Goal: Task Accomplishment & Management: Manage account settings

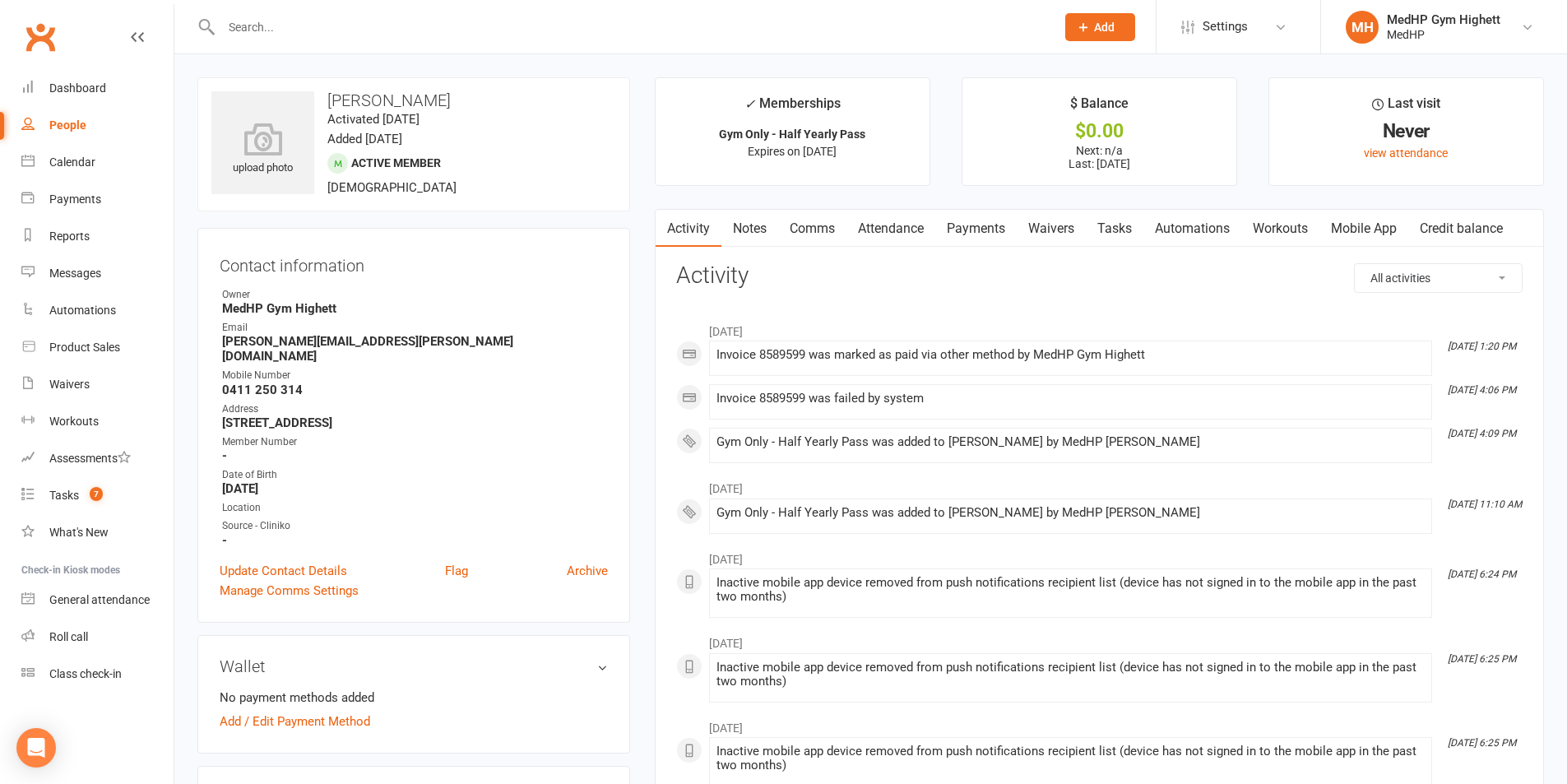
click at [248, 29] on input "text" at bounding box center [630, 28] width 828 height 23
paste input "[PERSON_NAME]"
type input "[PERSON_NAME]"
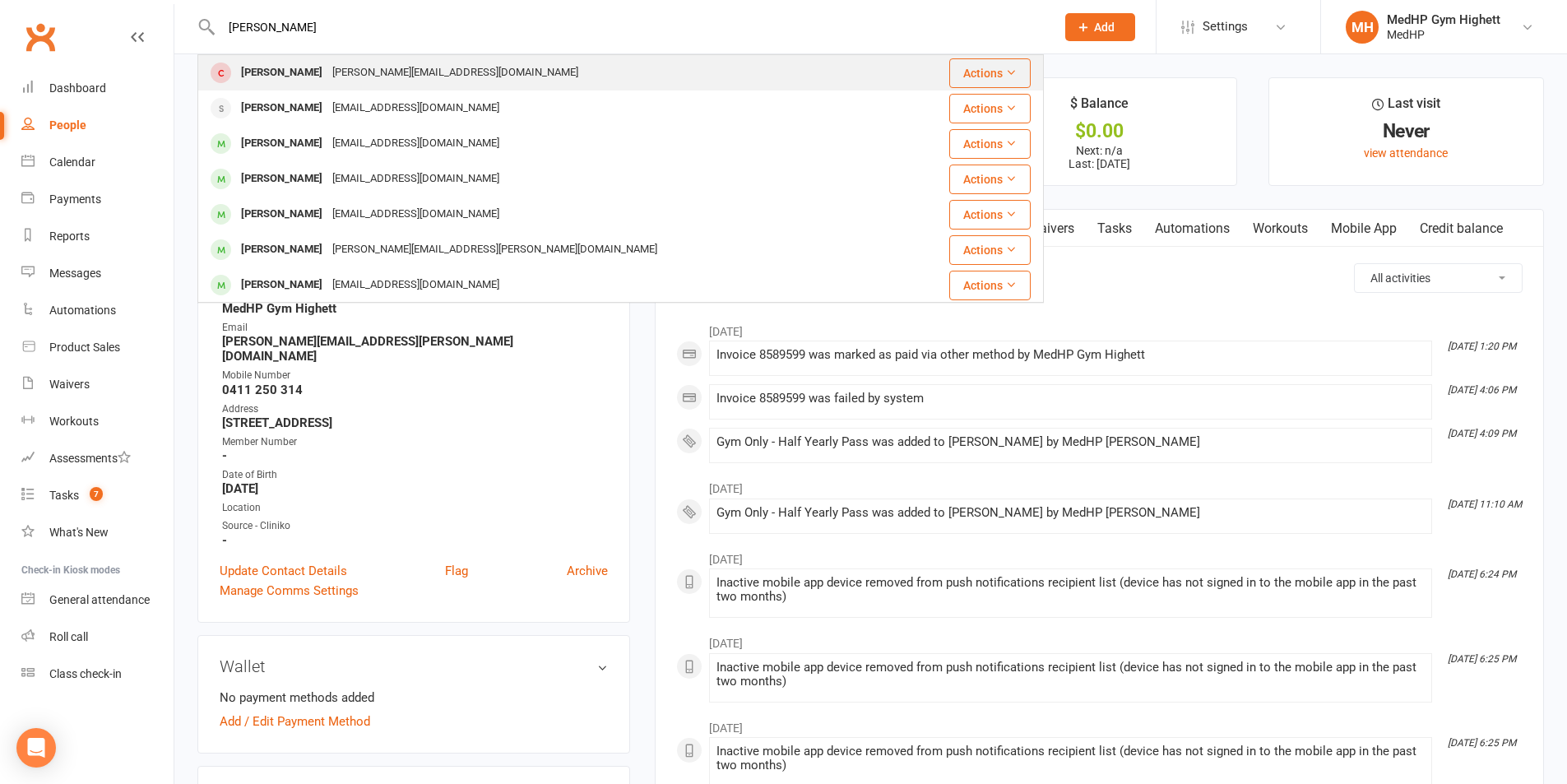
click at [285, 58] on div "[PERSON_NAME] [PERSON_NAME][EMAIL_ADDRESS][DOMAIN_NAME]" at bounding box center [550, 73] width 702 height 34
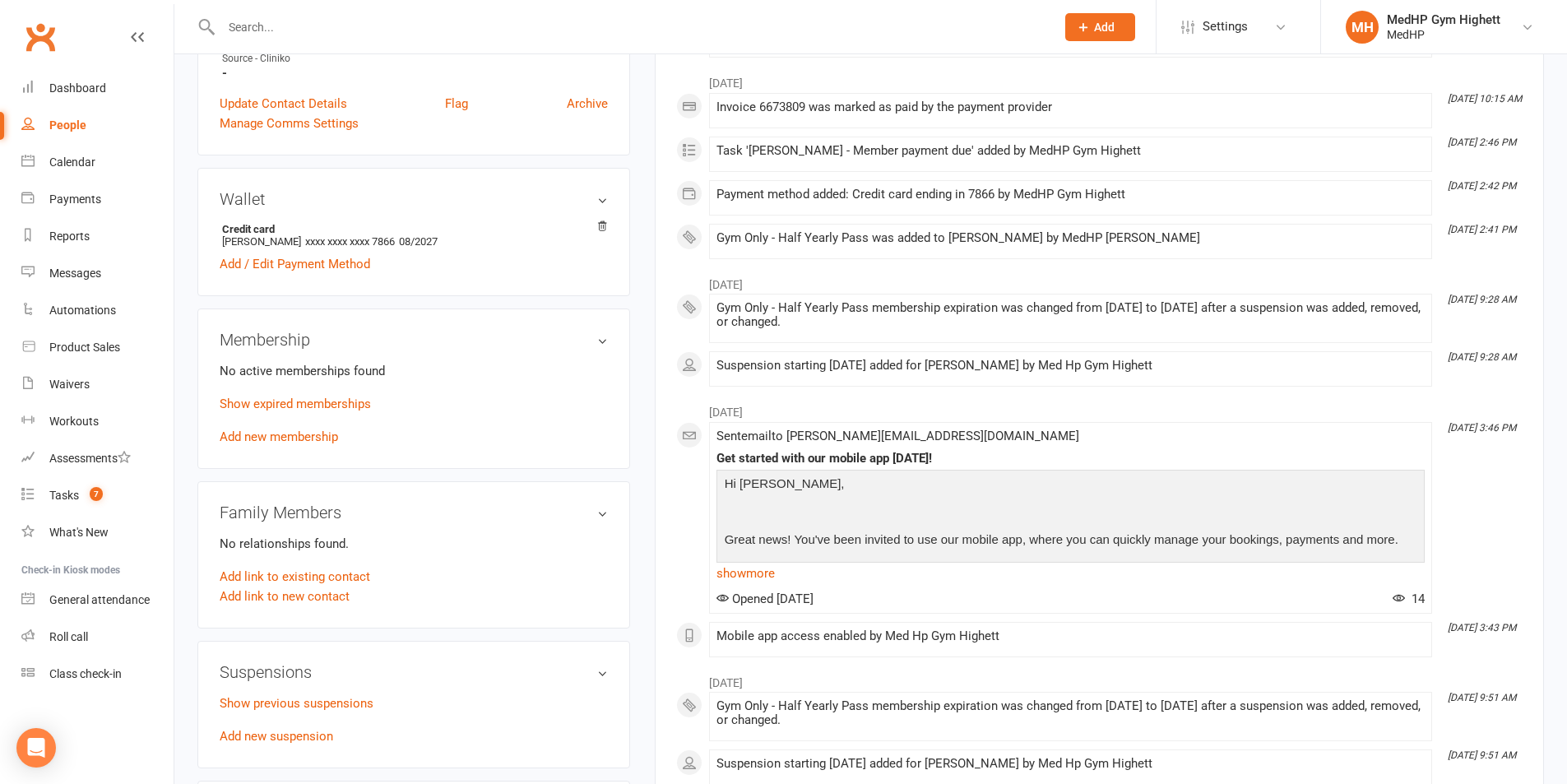
scroll to position [493, 0]
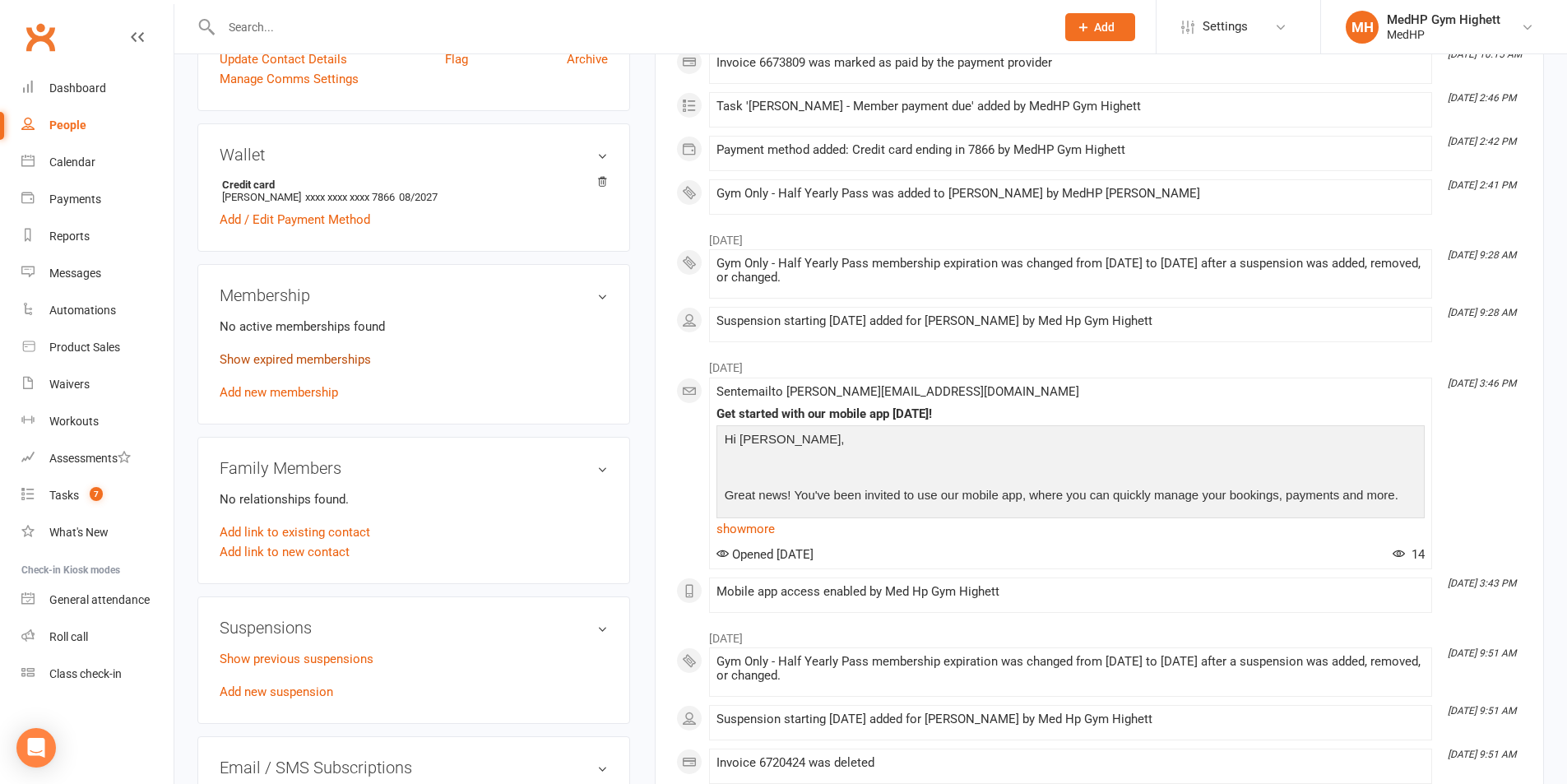
click at [293, 356] on link "Show expired memberships" at bounding box center [295, 359] width 151 height 15
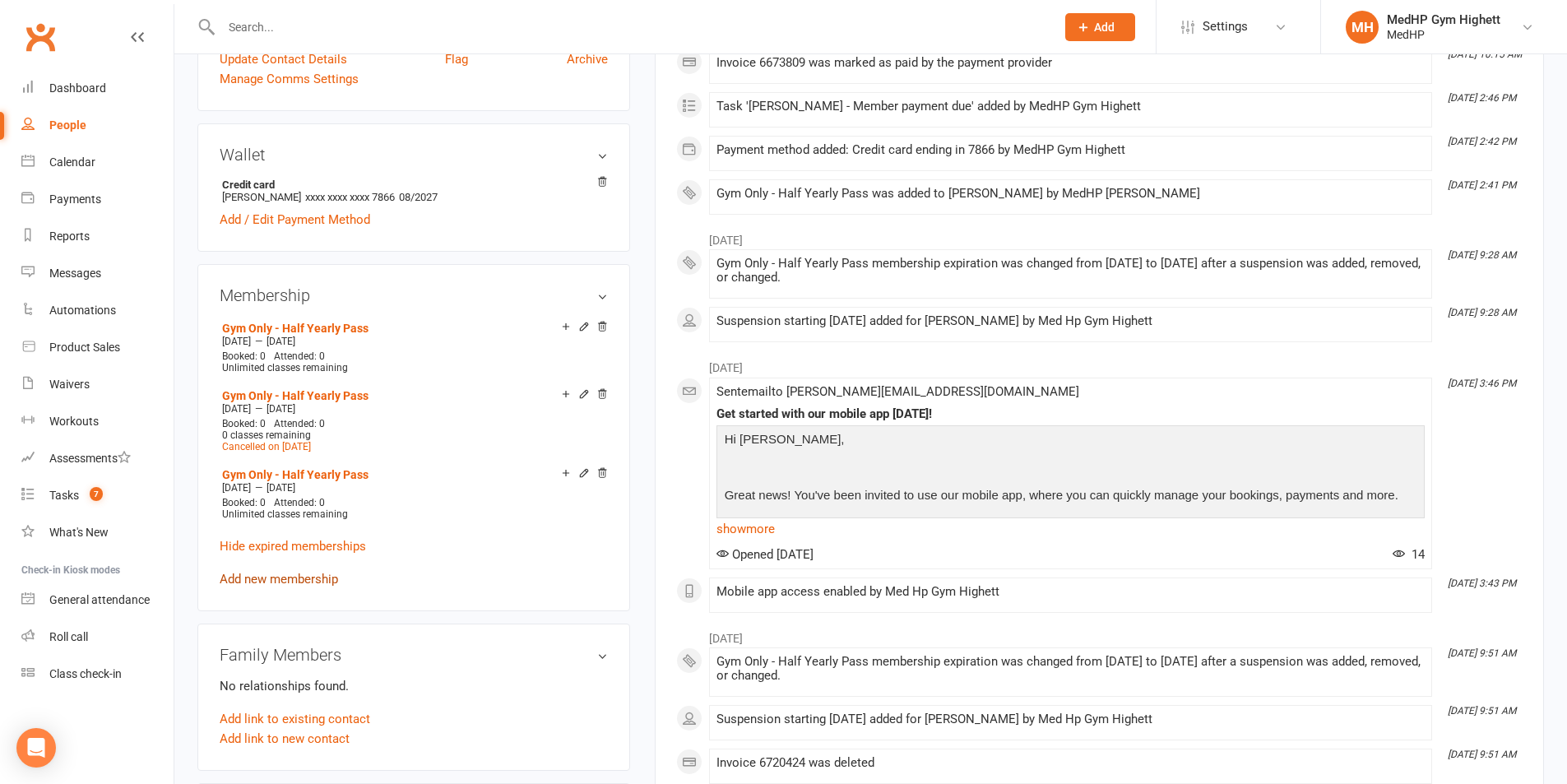
click at [303, 583] on link "Add new membership" at bounding box center [278, 579] width 118 height 15
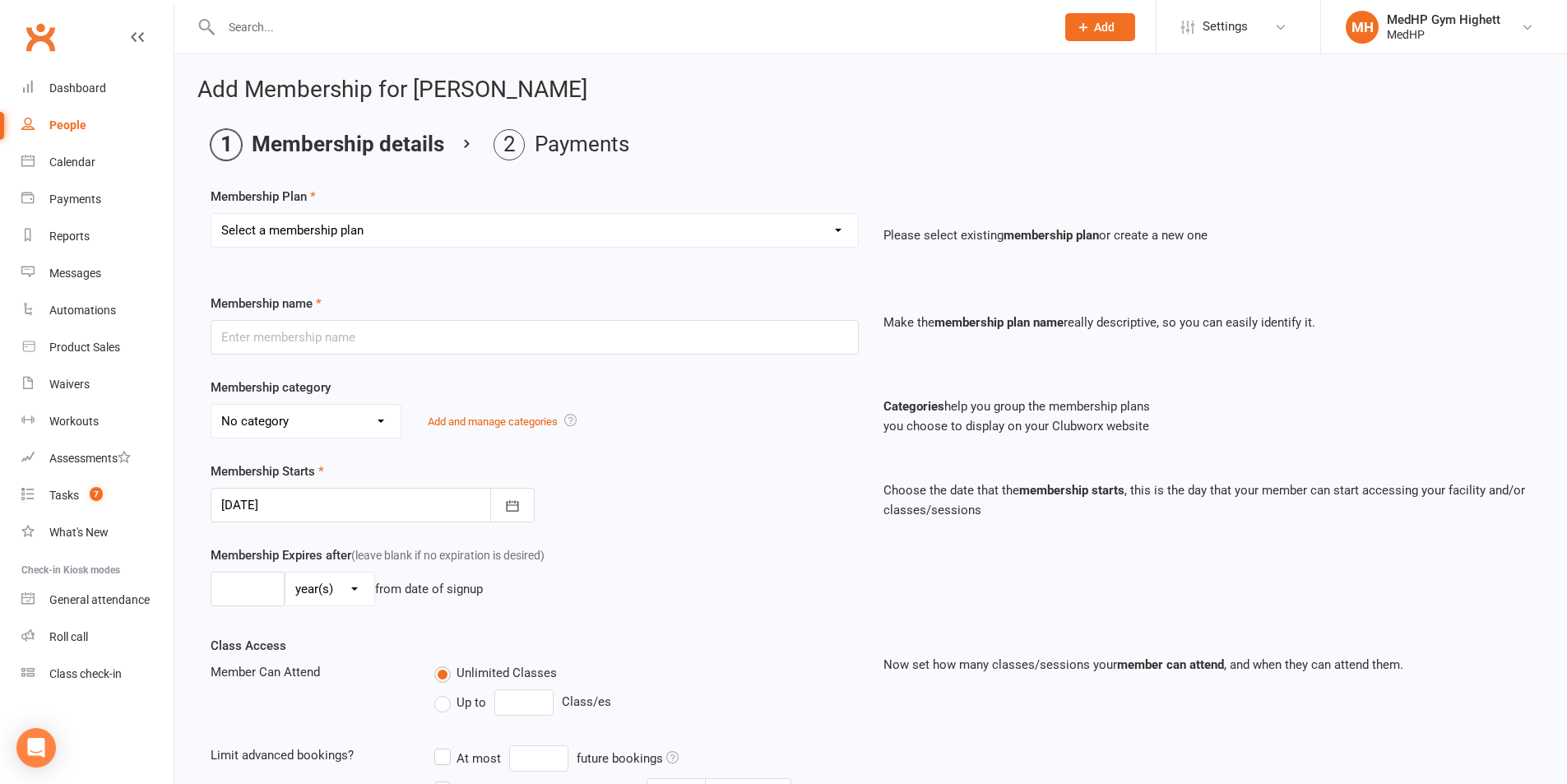
click at [348, 237] on select "Select a membership plan Create new Membership Plan Gym Only - Direct Debit Gym…" at bounding box center [534, 230] width 647 height 33
select select "4"
click at [212, 214] on select "Select a membership plan Create new Membership Plan Gym Only - Direct Debit Gym…" at bounding box center [534, 230] width 647 height 33
type input "Gym Only - Half Yearly Pass"
select select "7"
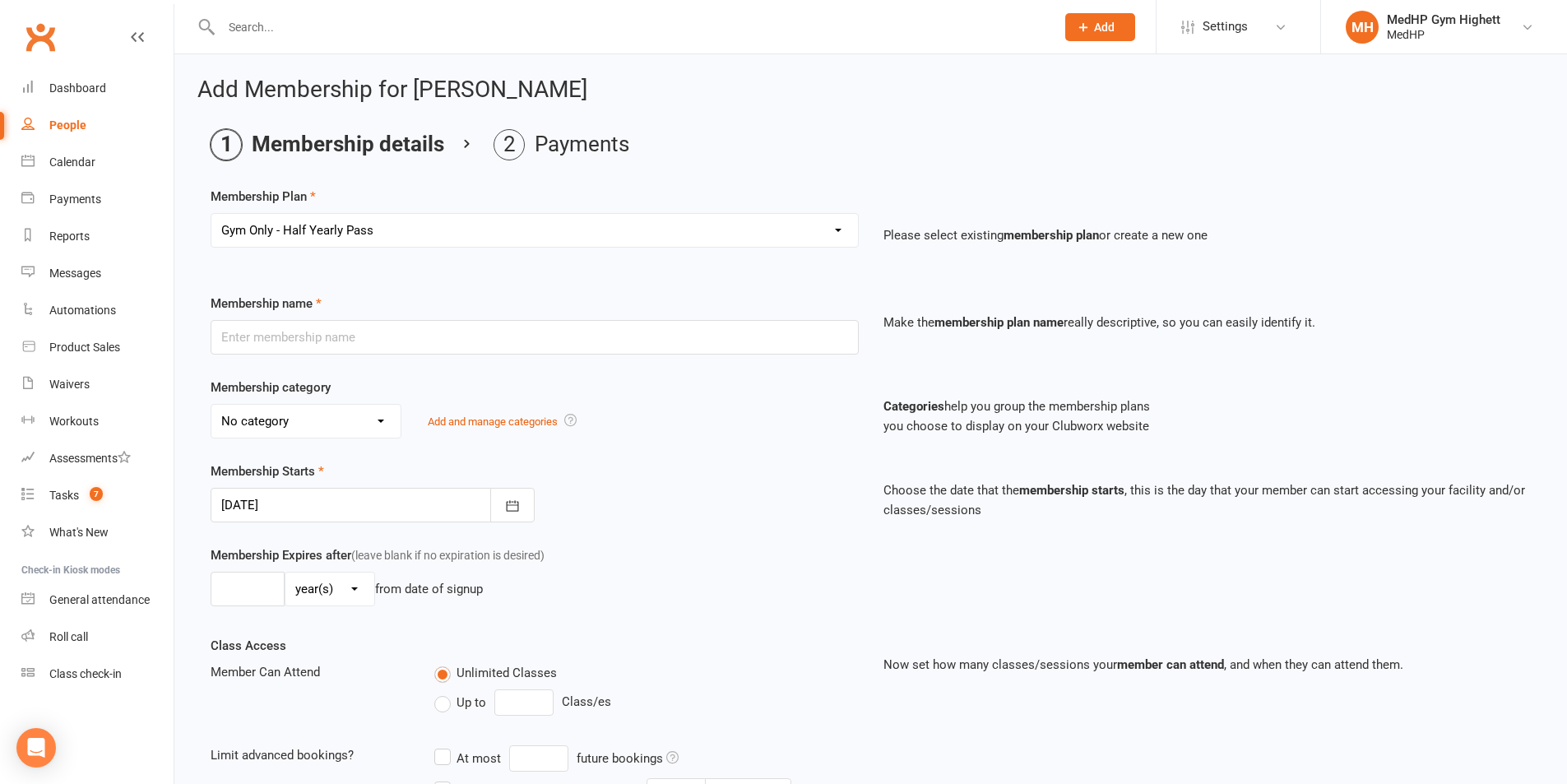
type input "0"
click at [258, 595] on input "0" at bounding box center [247, 588] width 74 height 35
type input "6"
click at [358, 599] on select "day(s) week(s) month(s) year(s)" at bounding box center [330, 588] width 89 height 33
select select "2"
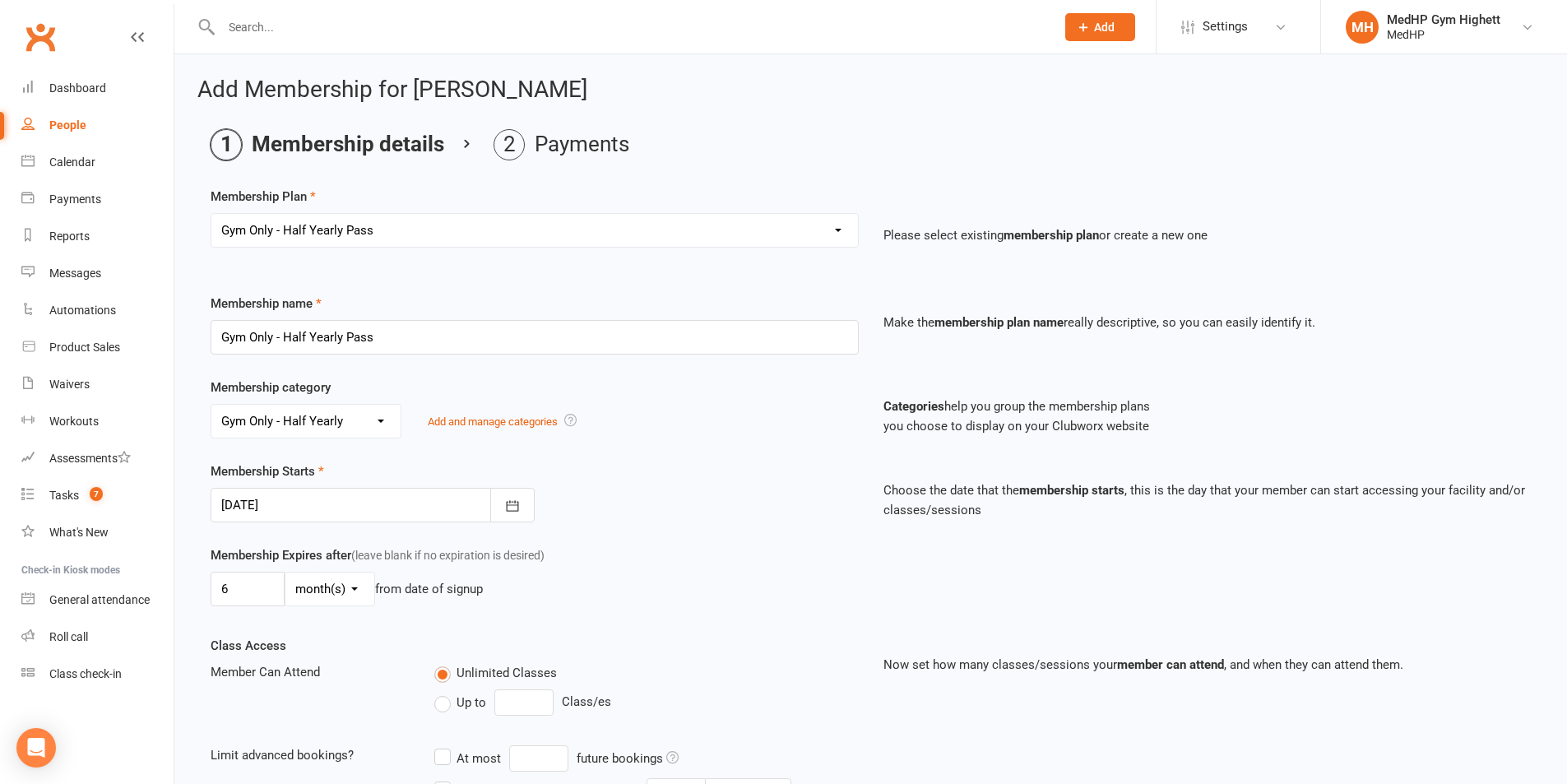
click at [285, 572] on select "day(s) week(s) month(s) year(s)" at bounding box center [330, 588] width 89 height 33
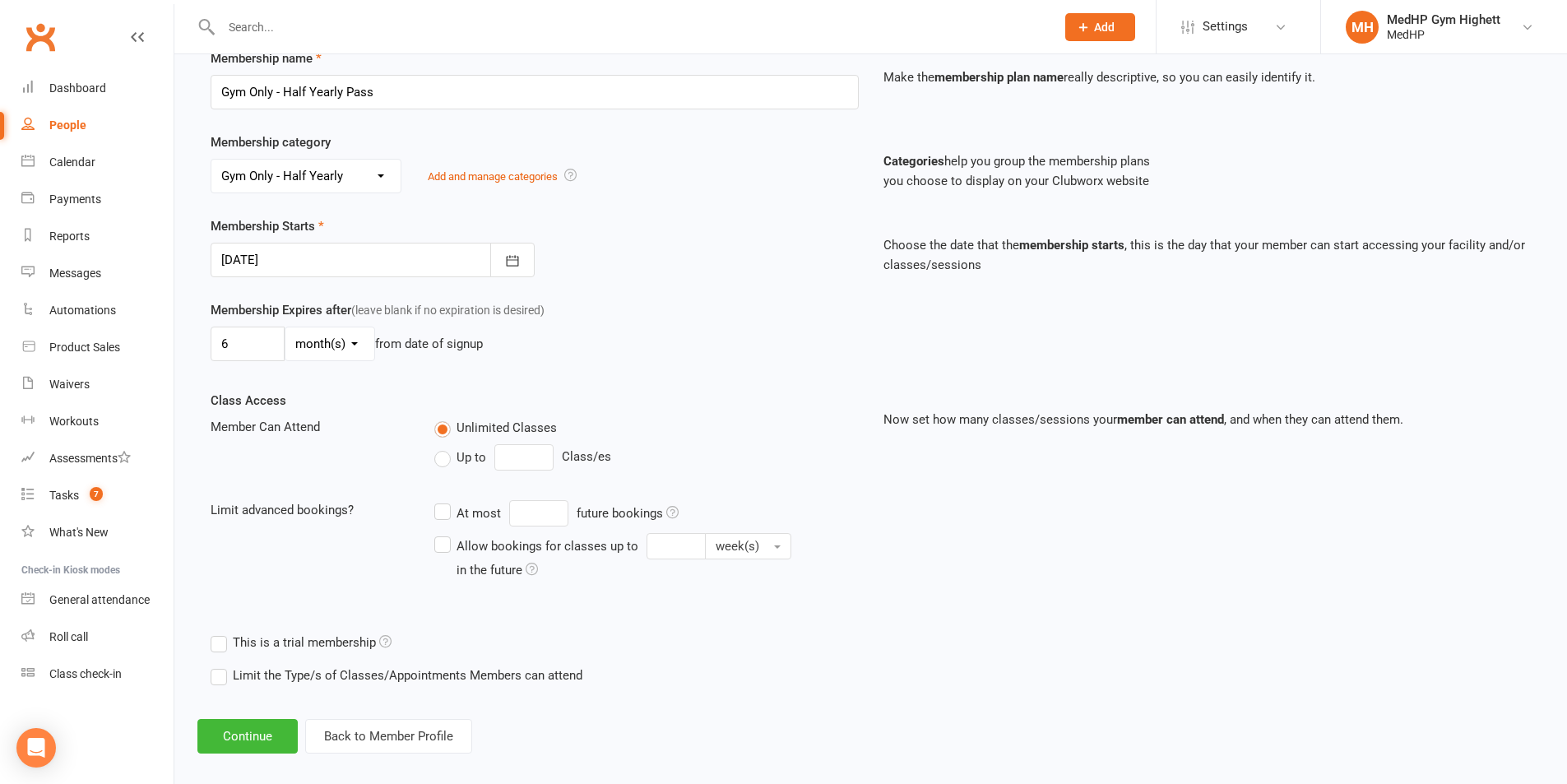
scroll to position [247, 0]
click at [442, 460] on label "Up to" at bounding box center [460, 455] width 52 height 20
click at [442, 445] on input "Up to" at bounding box center [439, 445] width 11 height 0
type input "0"
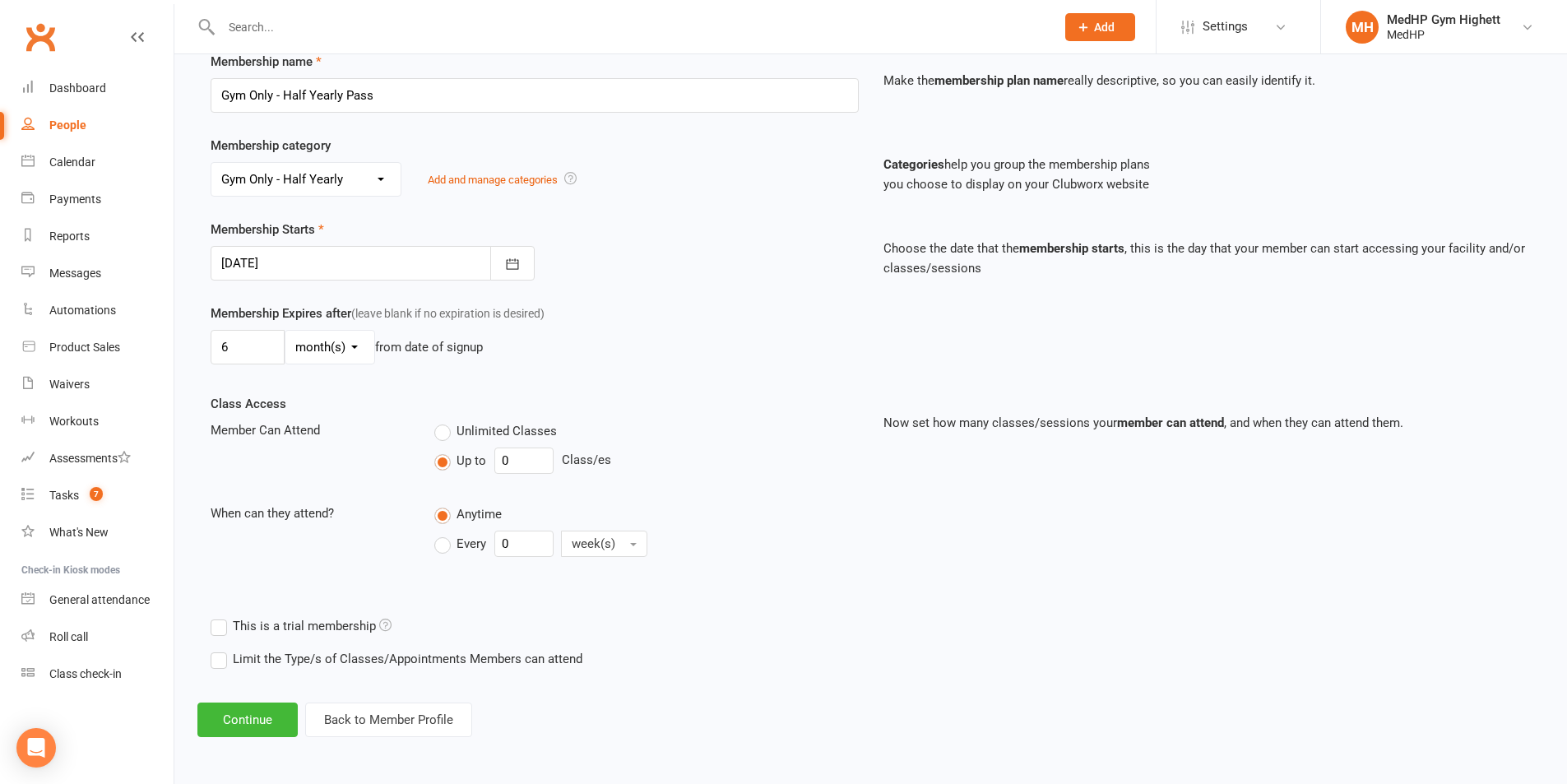
scroll to position [242, 0]
click at [243, 706] on button "Continue" at bounding box center [247, 719] width 100 height 35
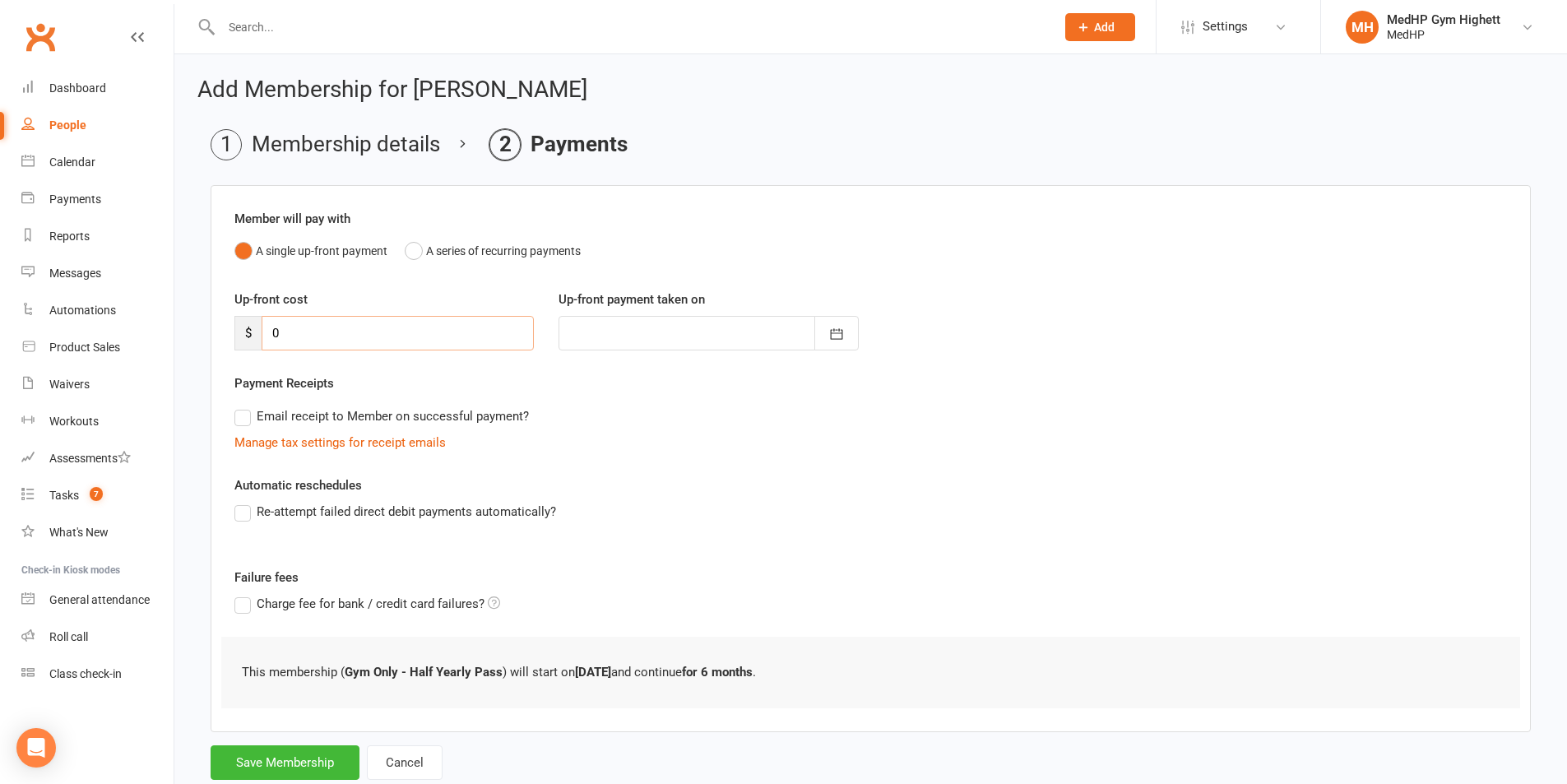
click at [325, 348] on input "0" at bounding box center [398, 332] width 272 height 35
type input "8"
type input "[DATE]"
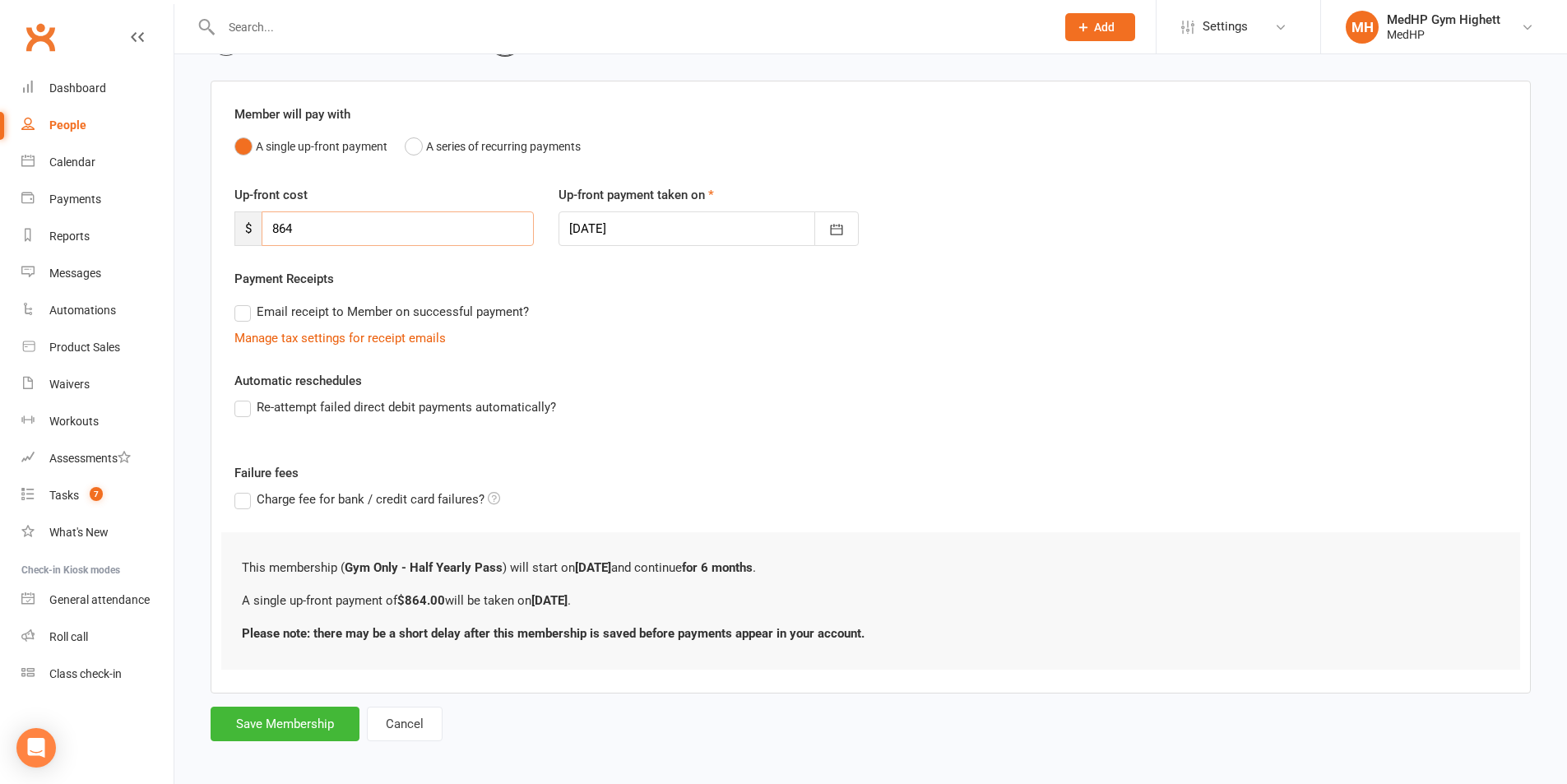
scroll to position [112, 0]
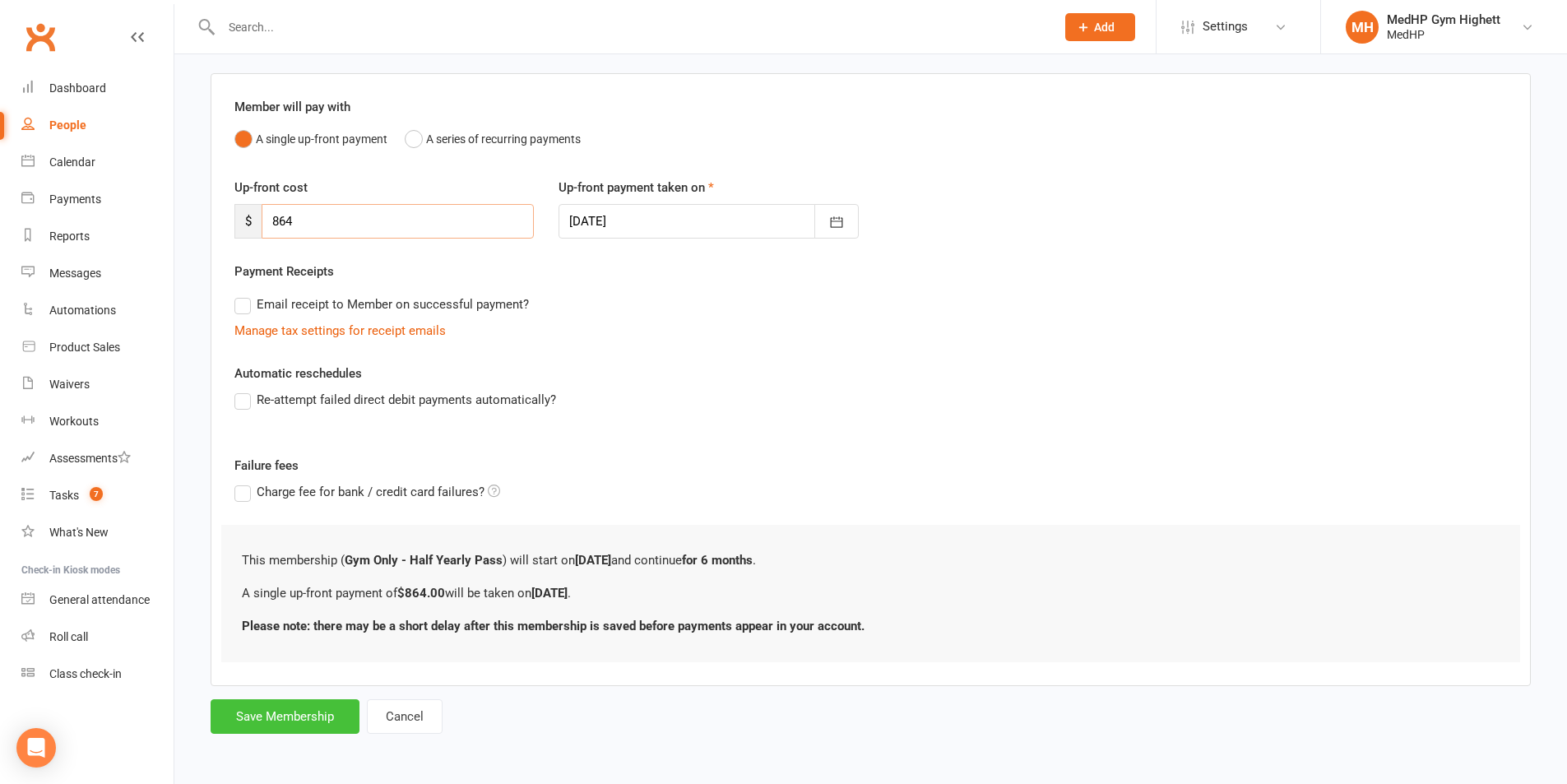
type input "864"
click at [229, 700] on button "Save Membership" at bounding box center [285, 716] width 149 height 35
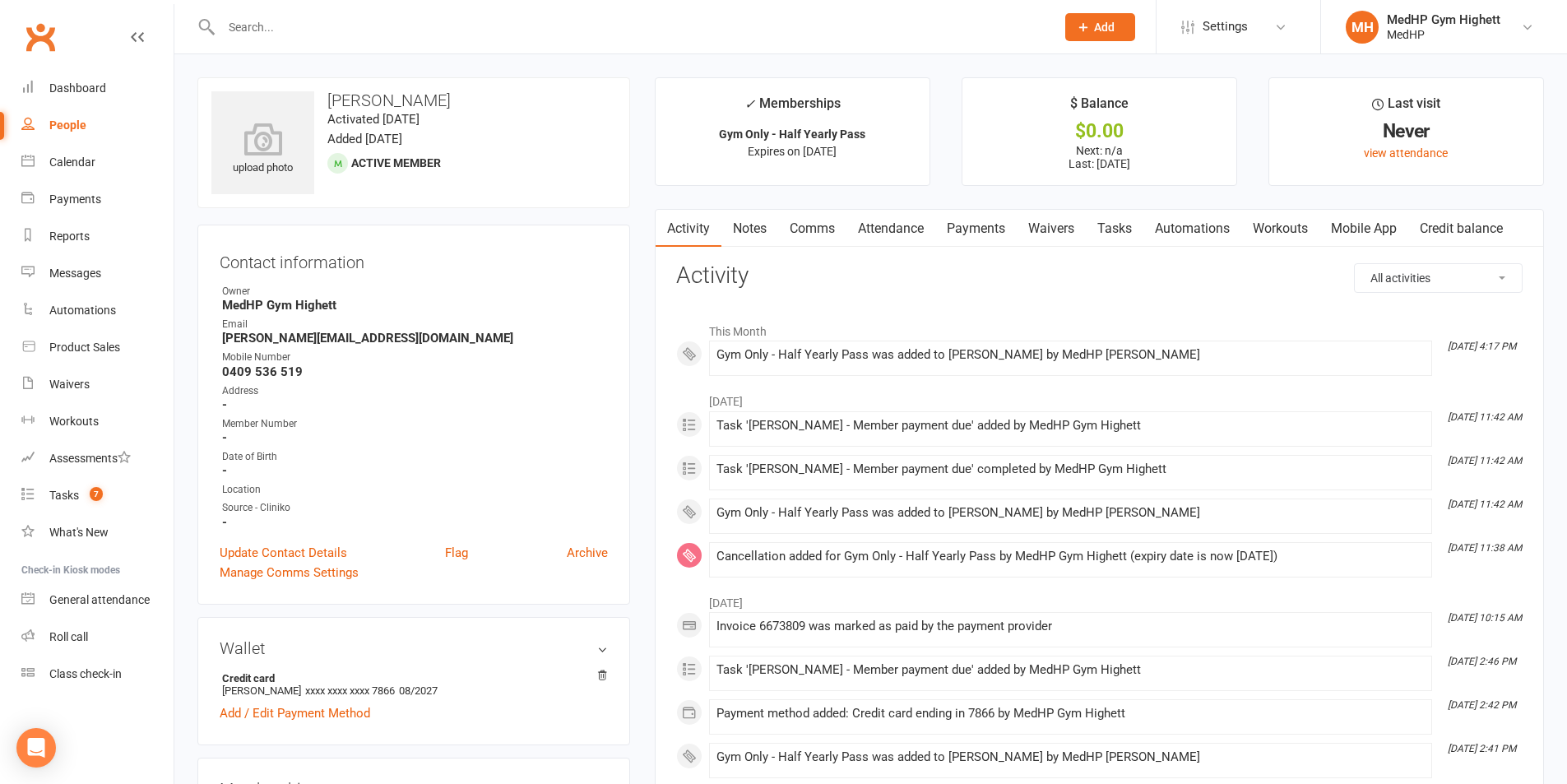
click at [79, 126] on div "People" at bounding box center [68, 124] width 37 height 13
select select "100"
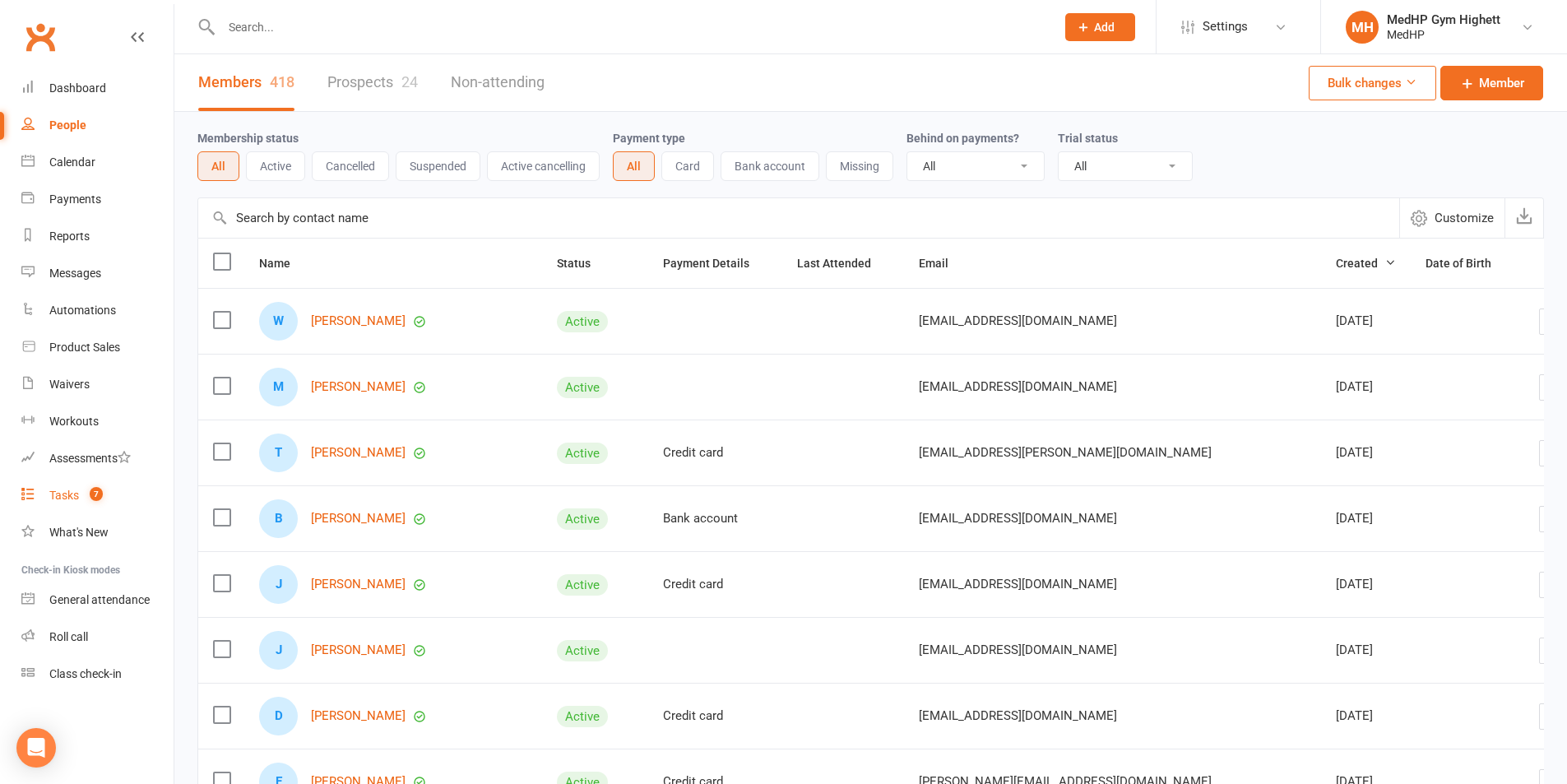
click at [52, 499] on div "Tasks" at bounding box center [64, 495] width 29 height 13
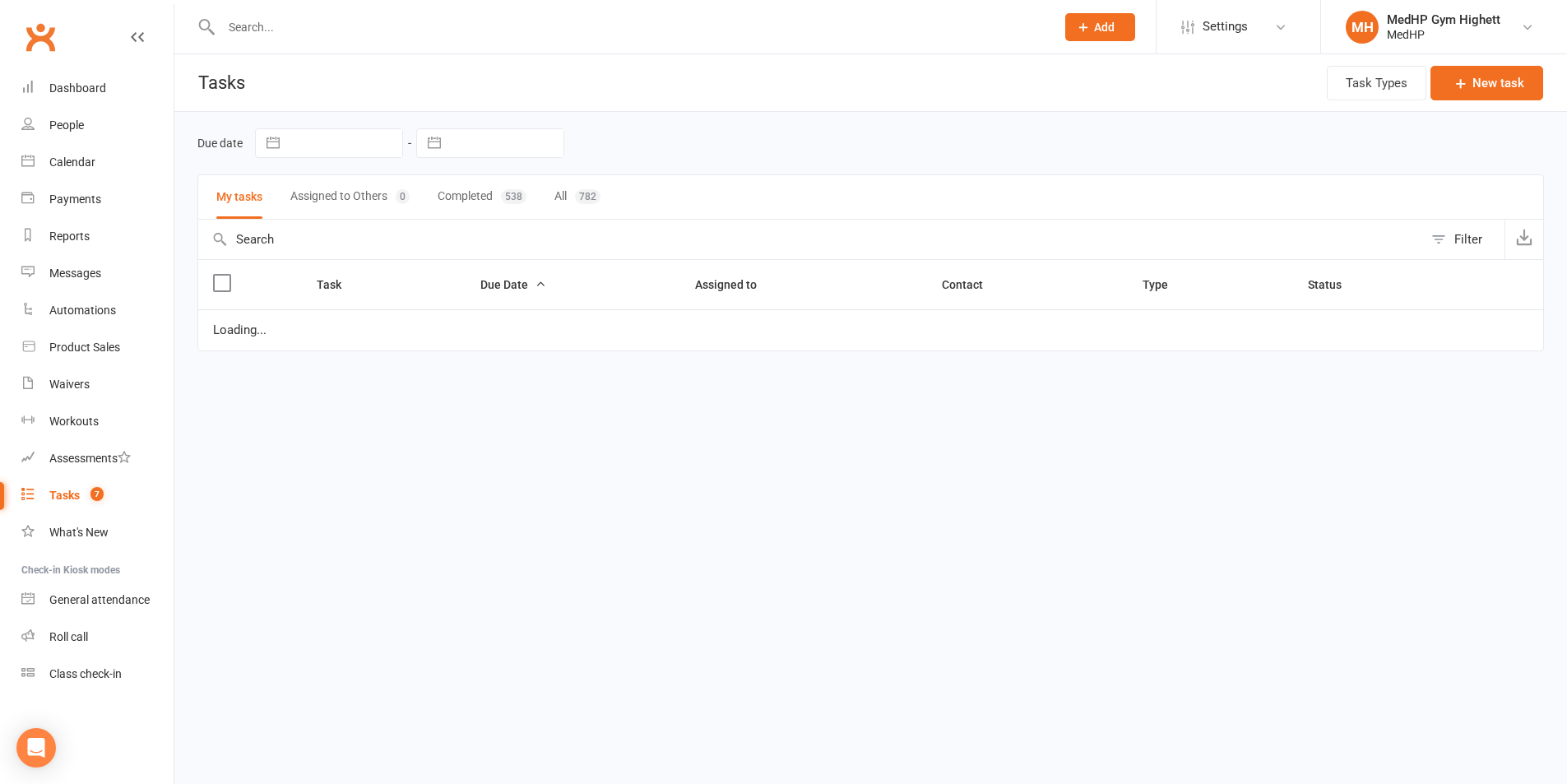
select select "started"
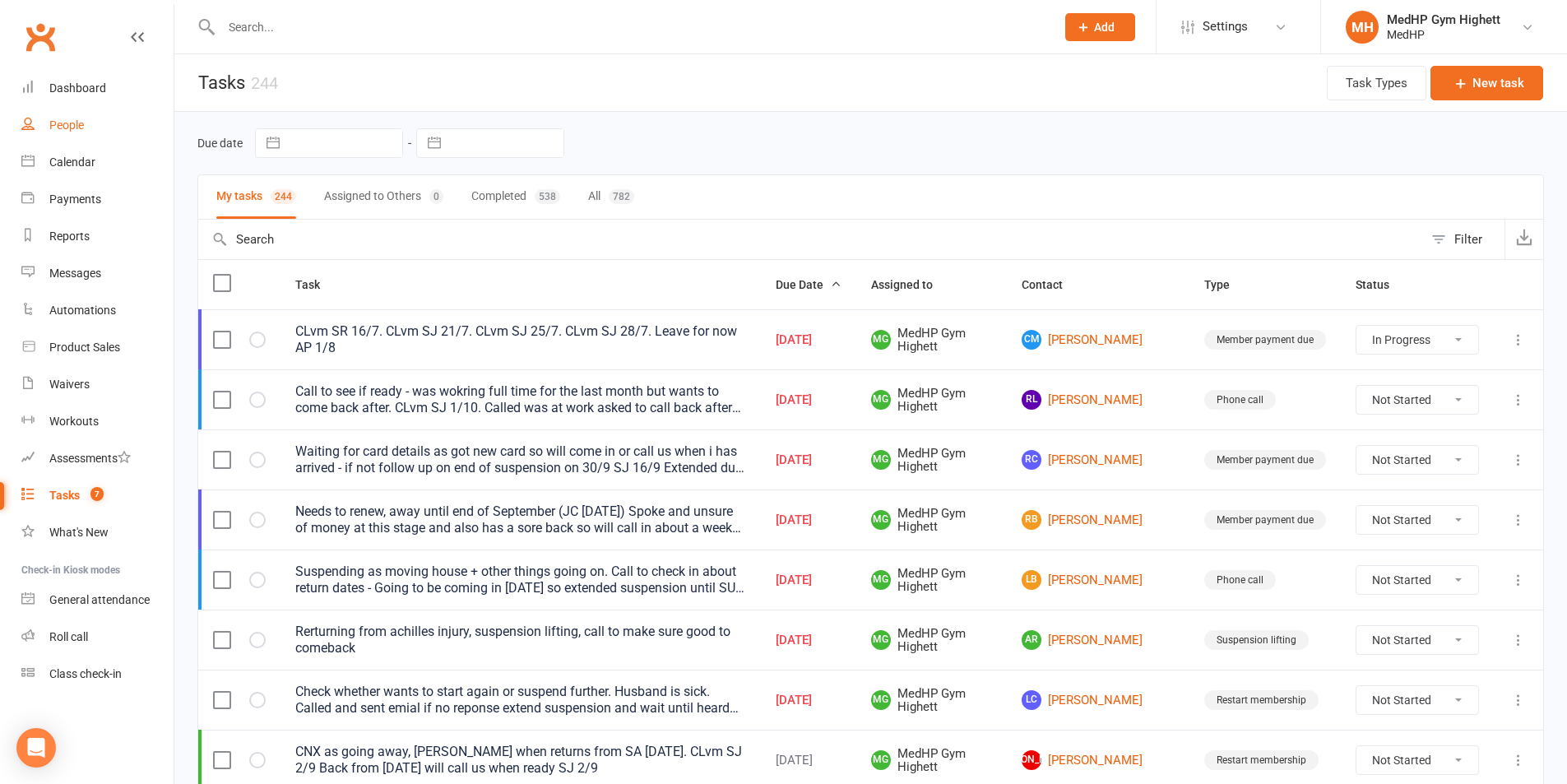
click at [69, 122] on div "People" at bounding box center [67, 124] width 35 height 13
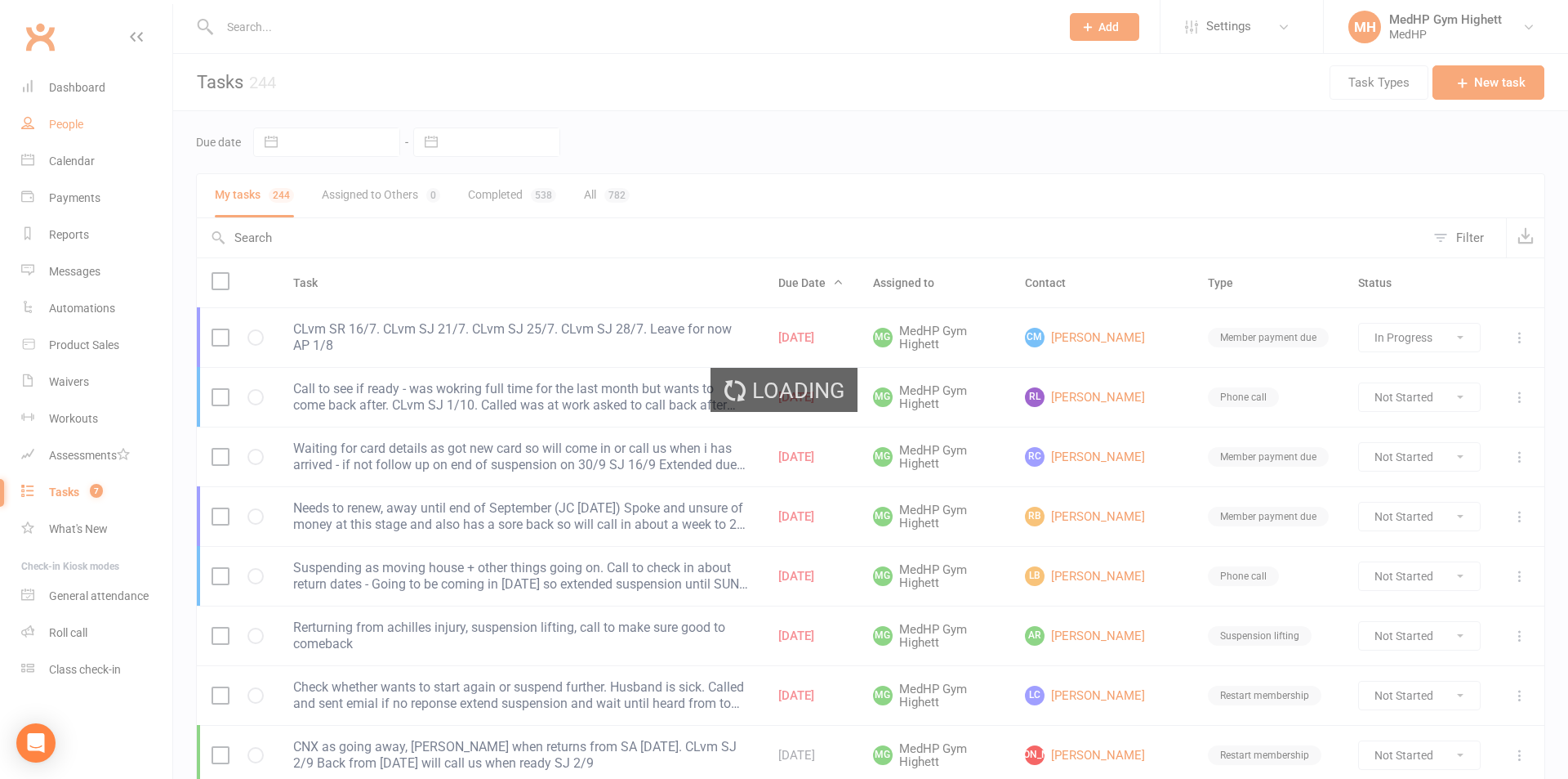
select select "100"
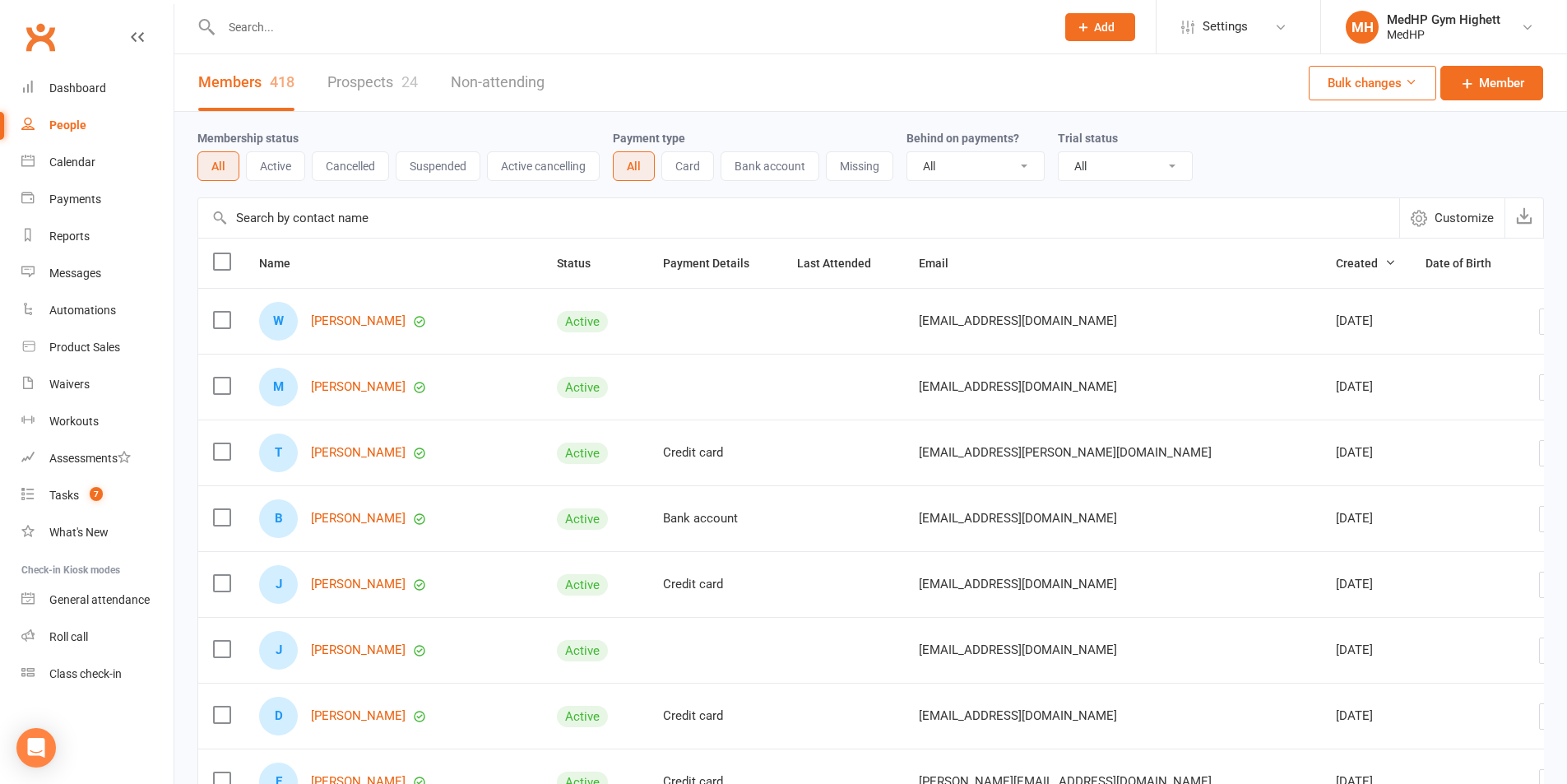
drag, startPoint x: 385, startPoint y: 46, endPoint x: 380, endPoint y: 38, distance: 9.4
click at [381, 39] on div at bounding box center [621, 27] width 847 height 53
click at [372, 28] on input "text" at bounding box center [630, 28] width 828 height 23
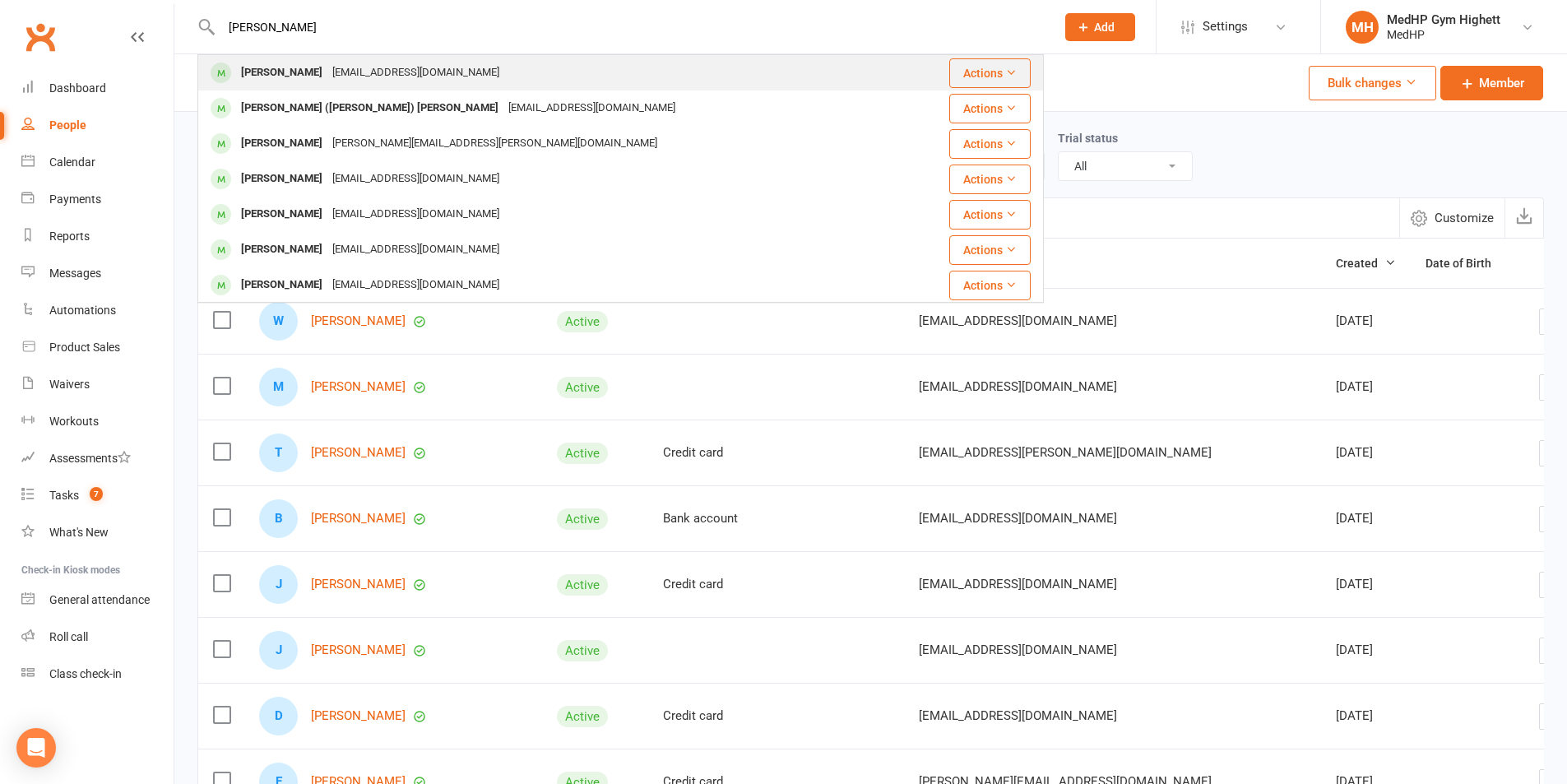
type input "[PERSON_NAME]"
click at [277, 61] on div "[PERSON_NAME]" at bounding box center [282, 72] width 92 height 24
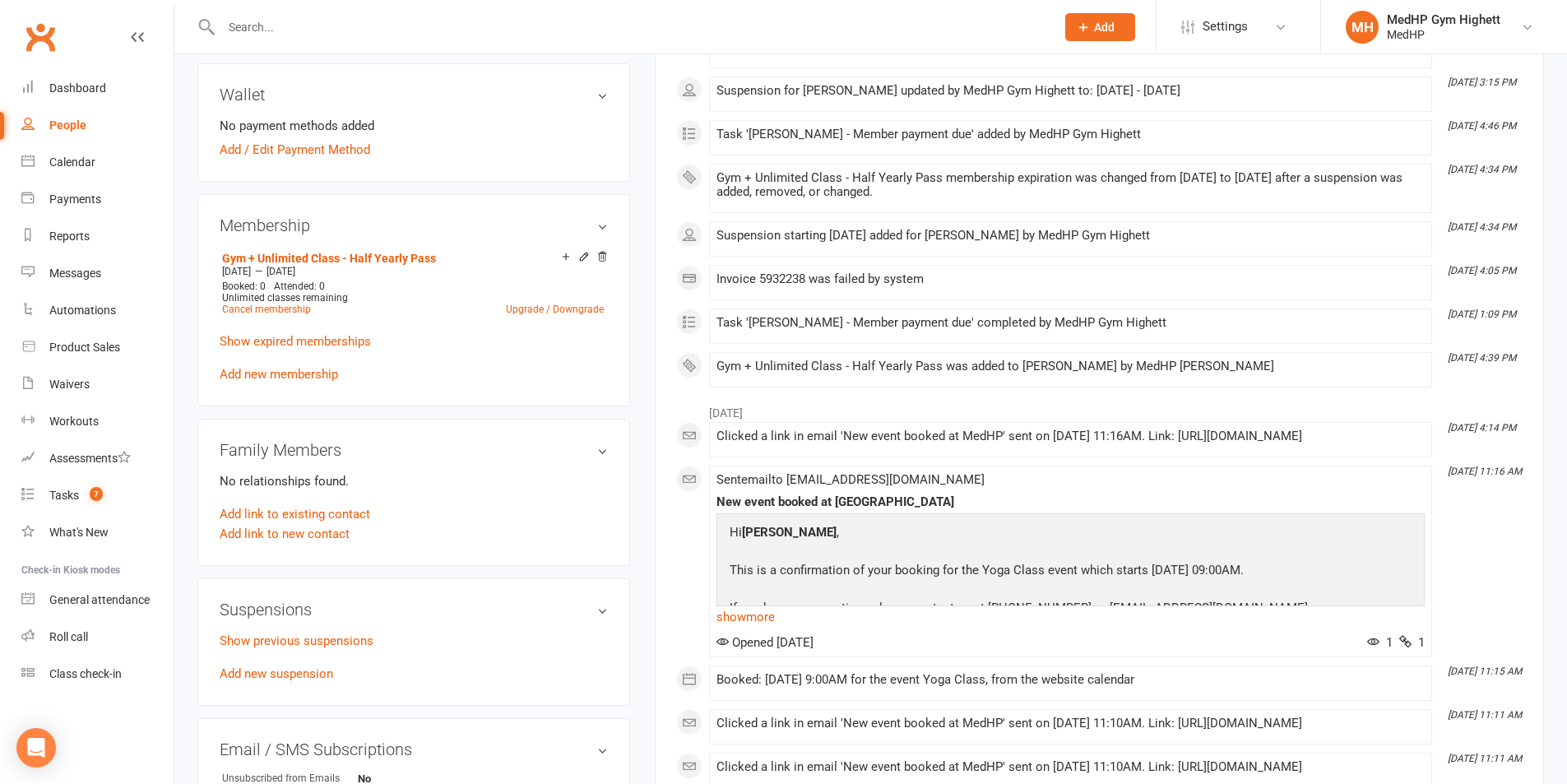
scroll to position [576, 0]
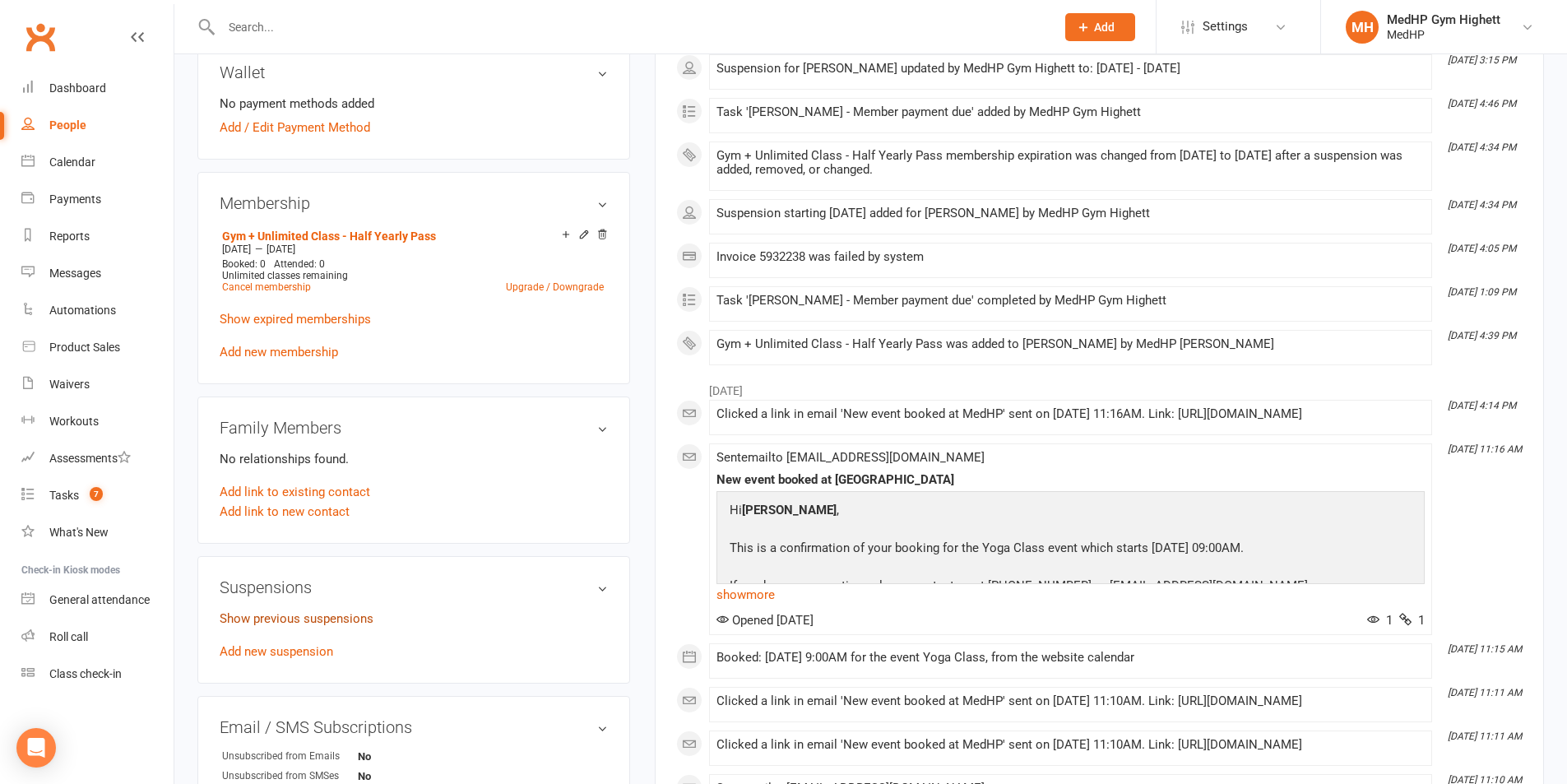
click at [287, 619] on link "Show previous suspensions" at bounding box center [296, 618] width 154 height 15
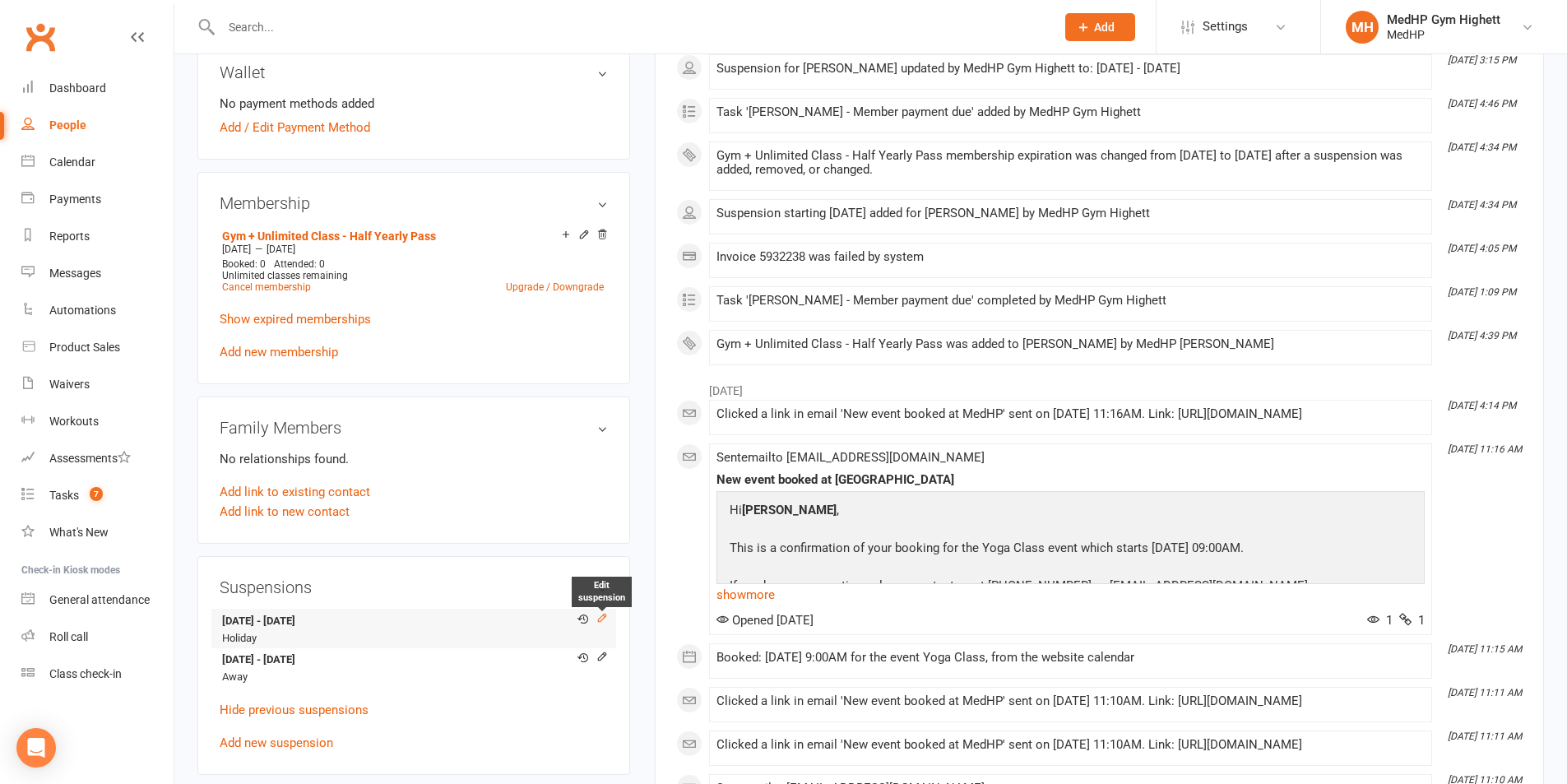
click at [599, 617] on icon at bounding box center [602, 617] width 7 height 7
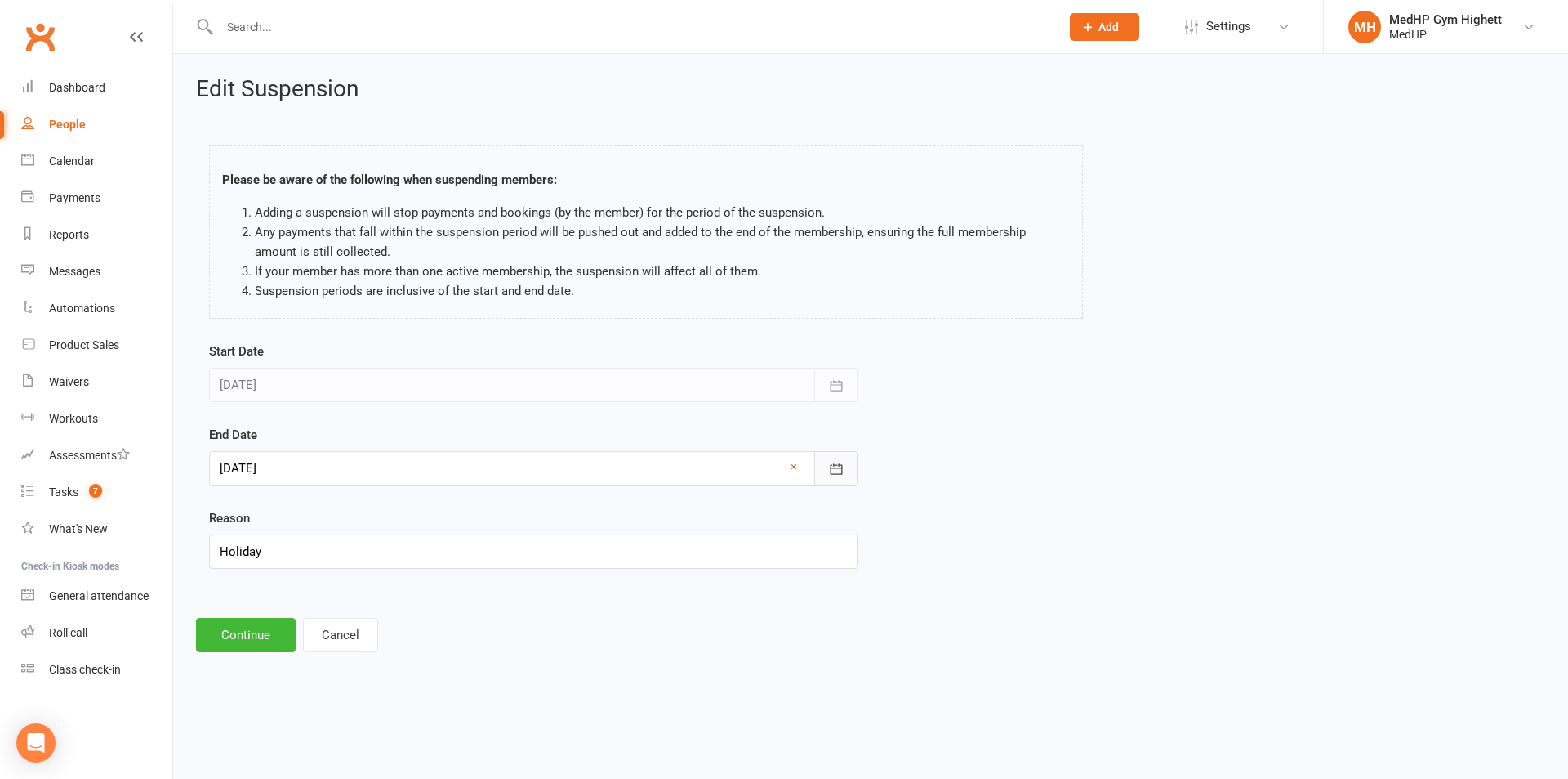
click at [842, 470] on icon "button" at bounding box center [837, 469] width 12 height 11
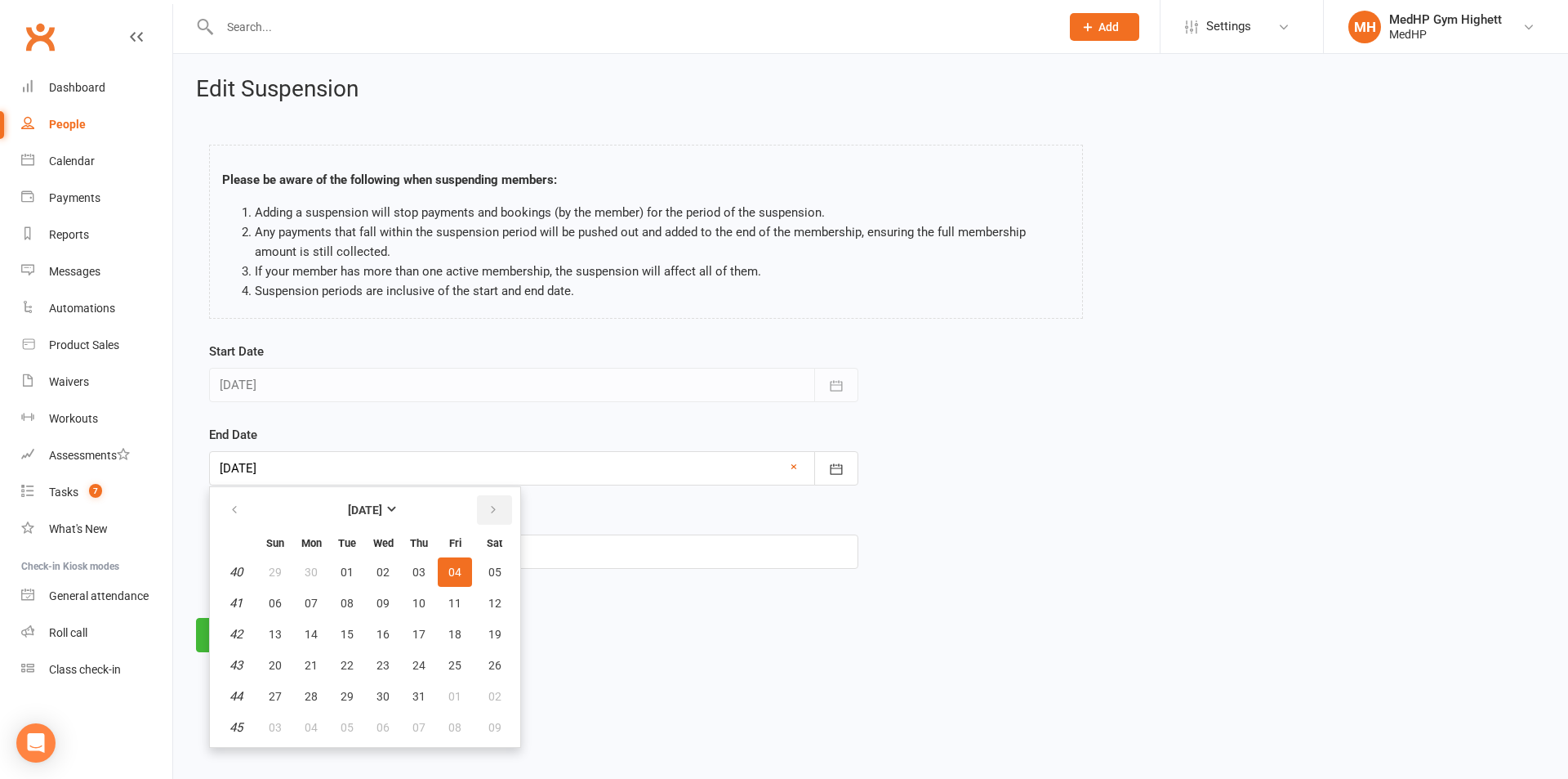
click at [492, 509] on icon "button" at bounding box center [493, 510] width 11 height 13
click at [311, 600] on span "04" at bounding box center [311, 602] width 13 height 13
type input "[DATE]"
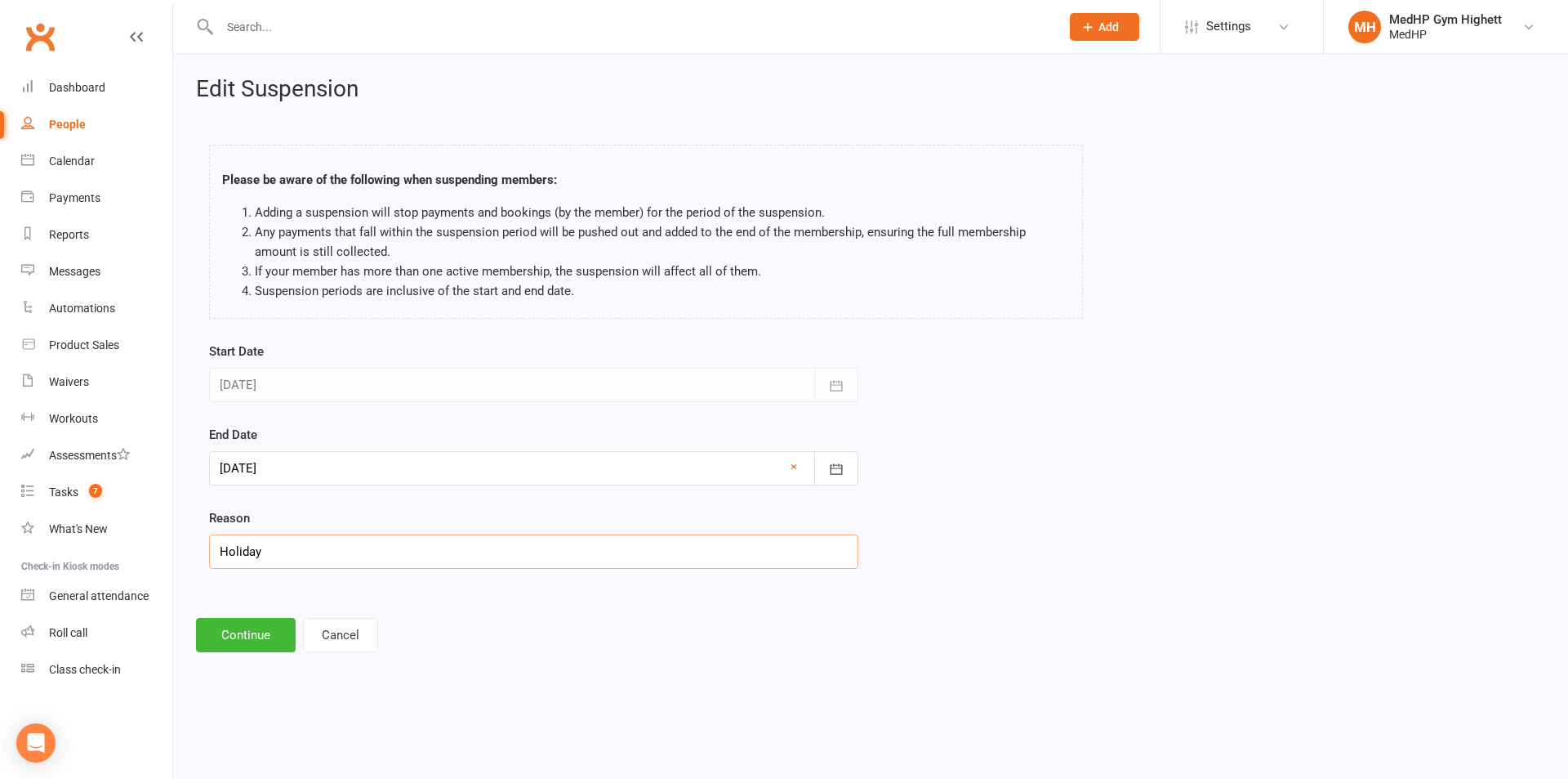
click at [276, 560] on input "Holiday" at bounding box center [534, 551] width 650 height 34
type input "H"
type input "[PERSON_NAME] out of [GEOGRAPHIC_DATA]"
click at [261, 634] on button "Continue" at bounding box center [245, 634] width 100 height 34
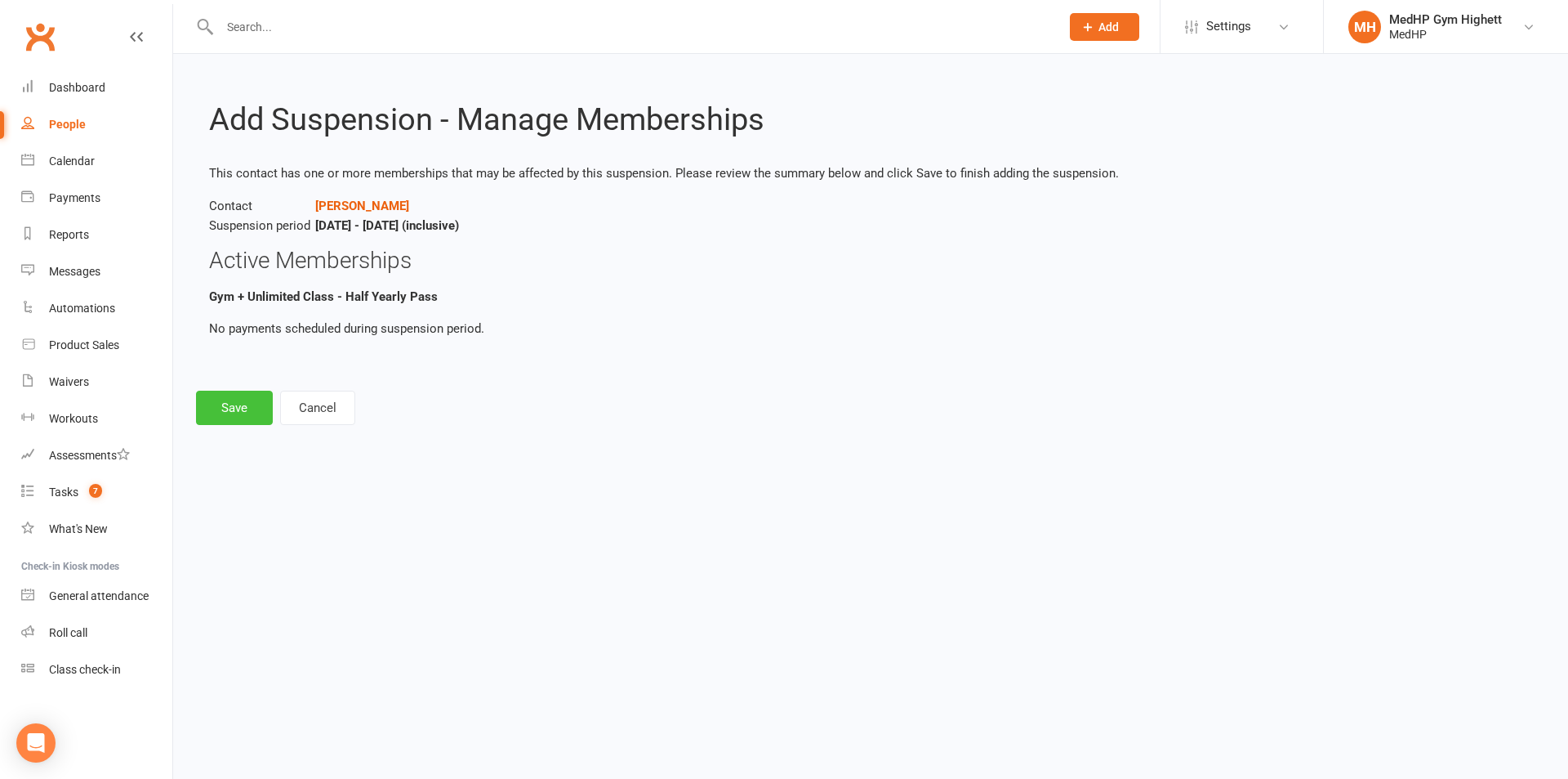
click at [238, 417] on button "Save" at bounding box center [234, 407] width 77 height 34
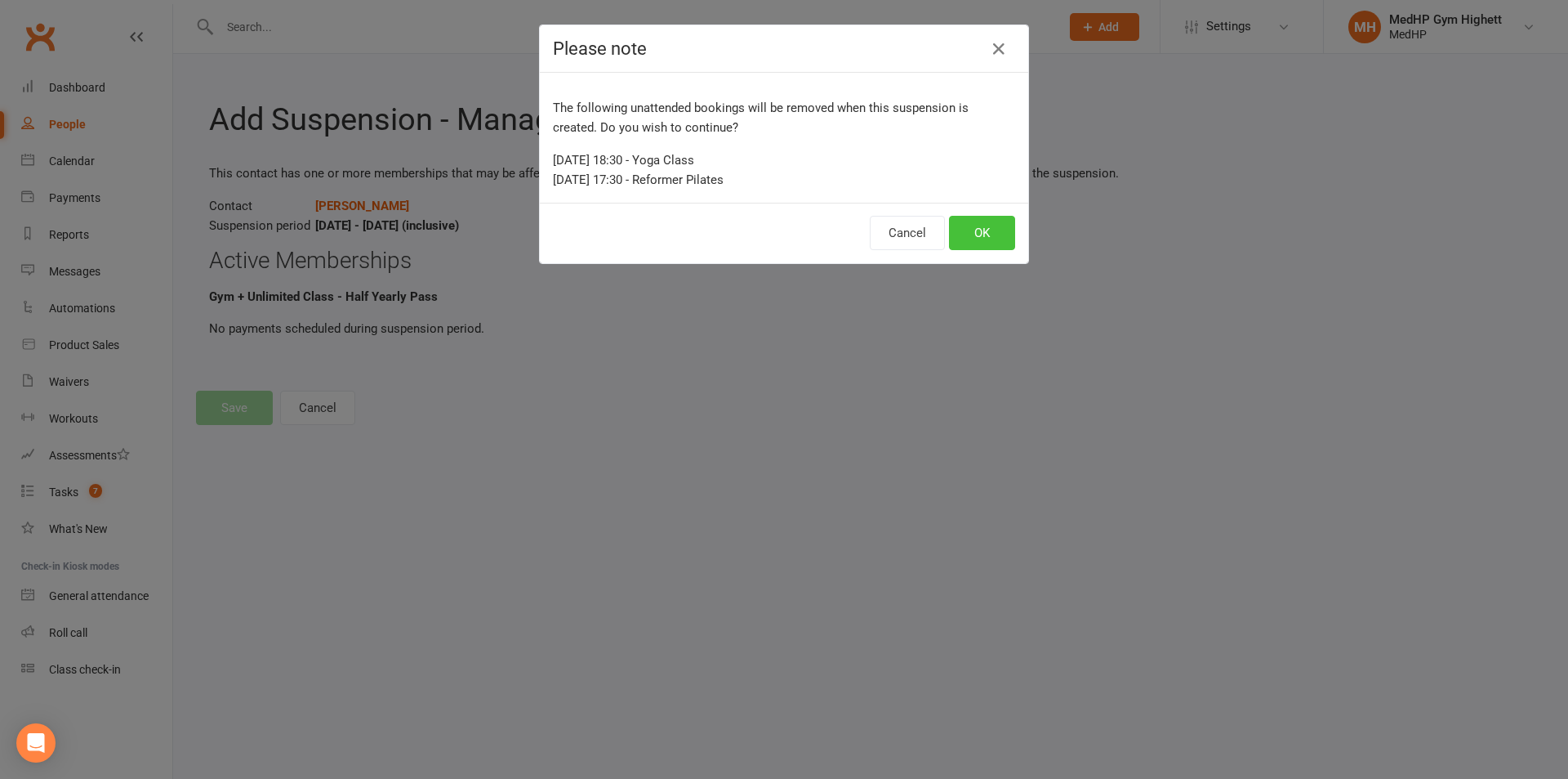
click at [975, 238] on button "OK" at bounding box center [982, 232] width 66 height 34
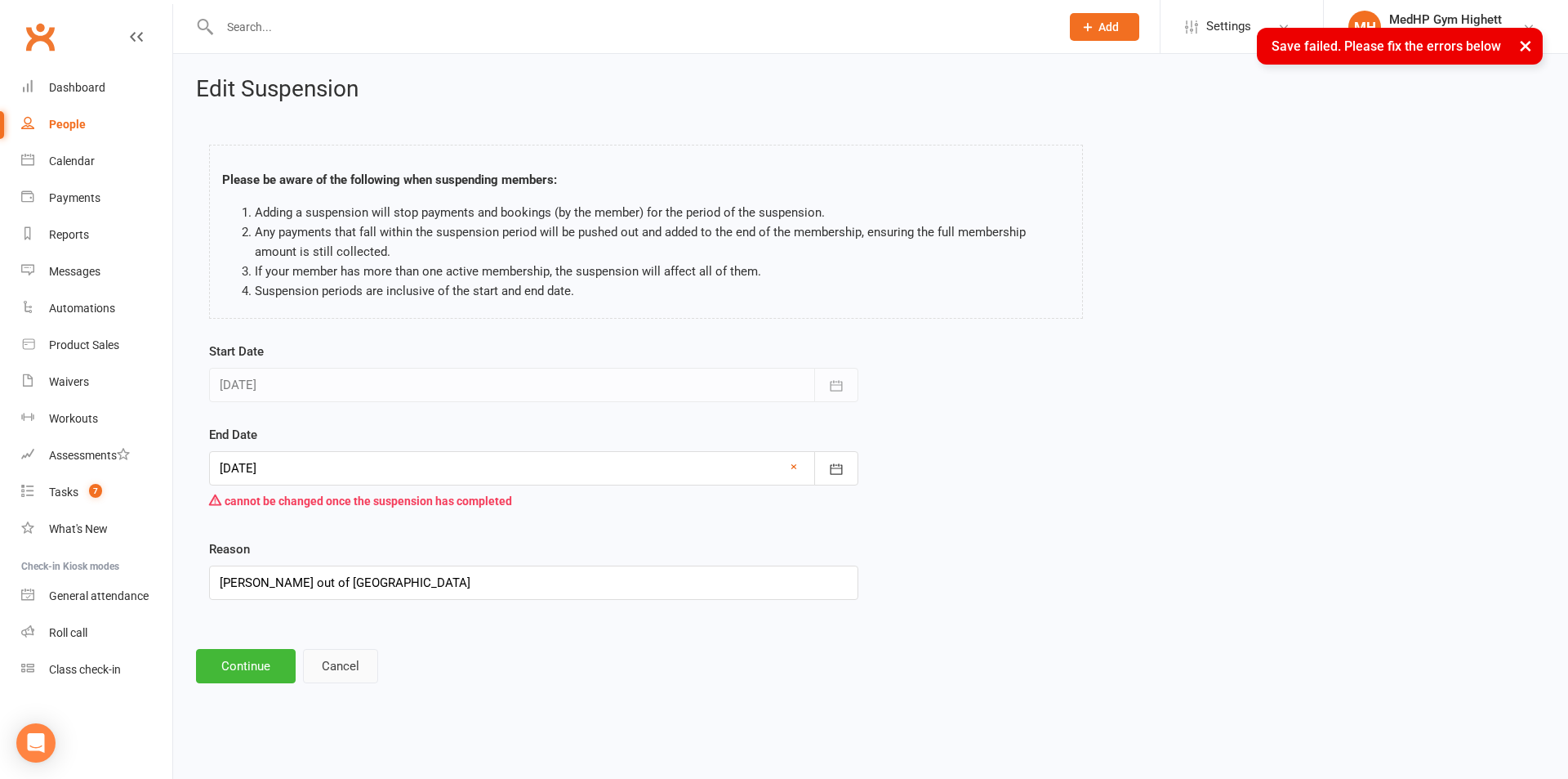
click at [355, 673] on button "Cancel" at bounding box center [340, 666] width 75 height 34
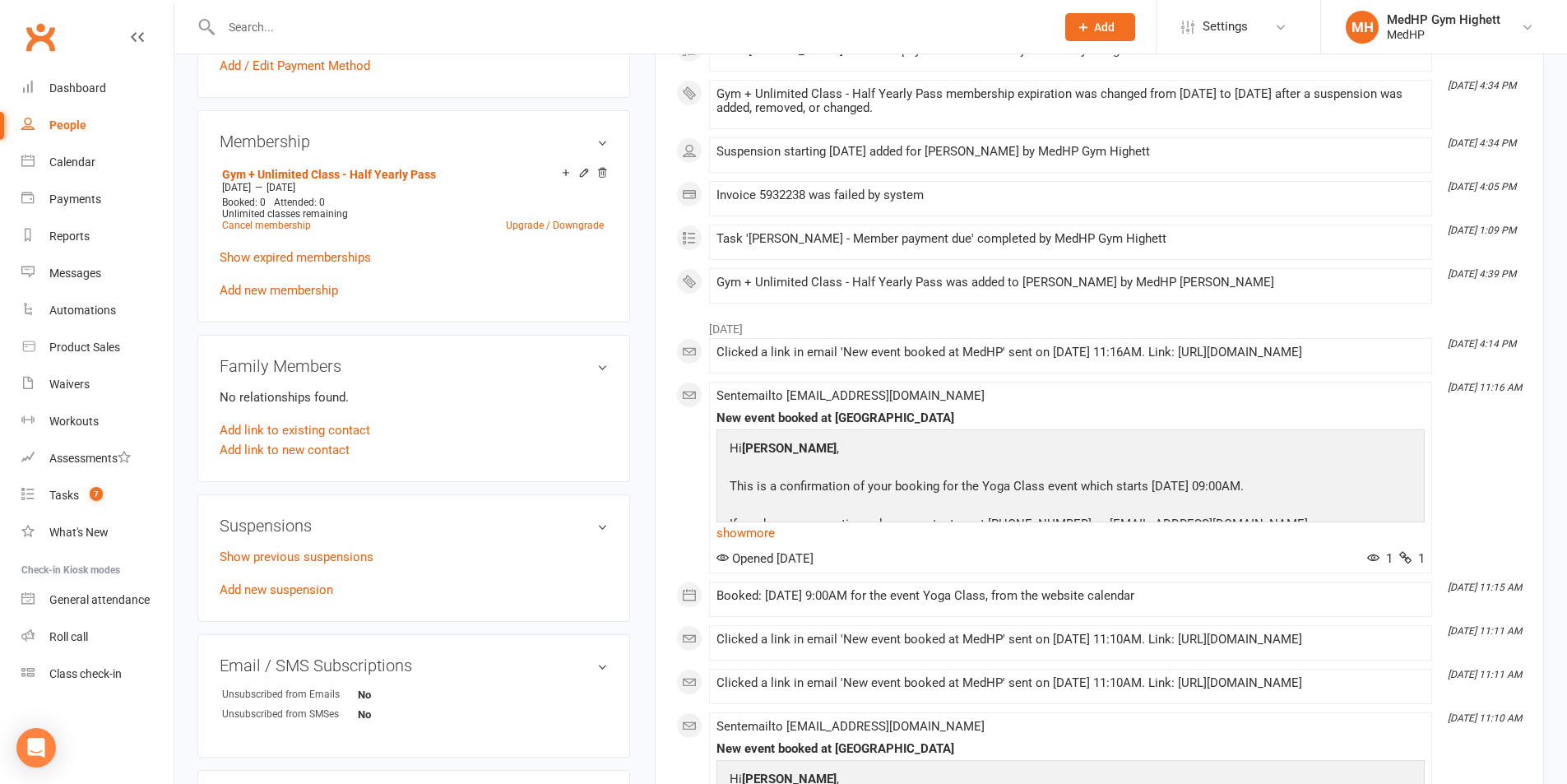
scroll to position [658, 0]
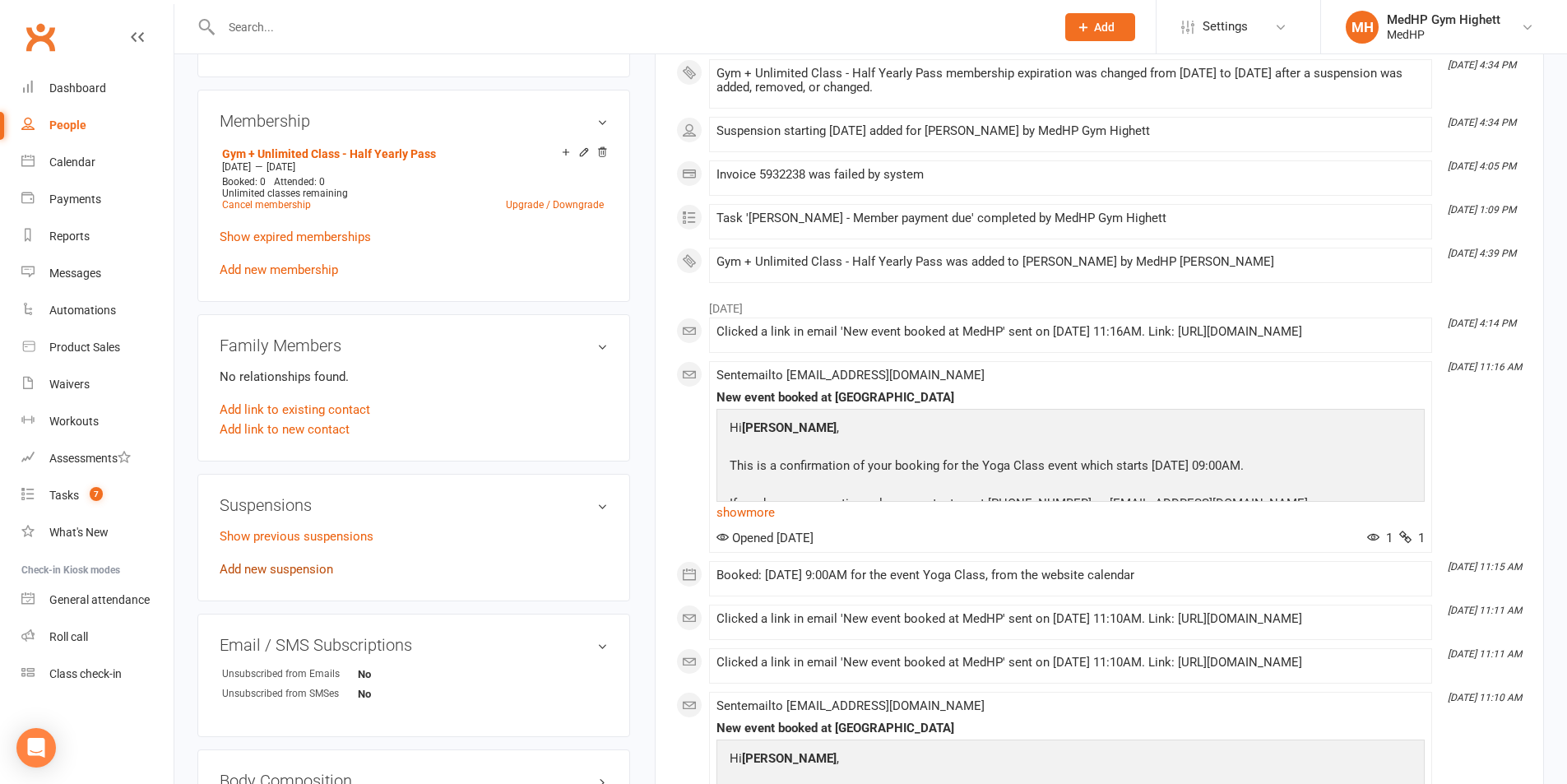
click at [280, 572] on link "Add new suspension" at bounding box center [277, 569] width 114 height 15
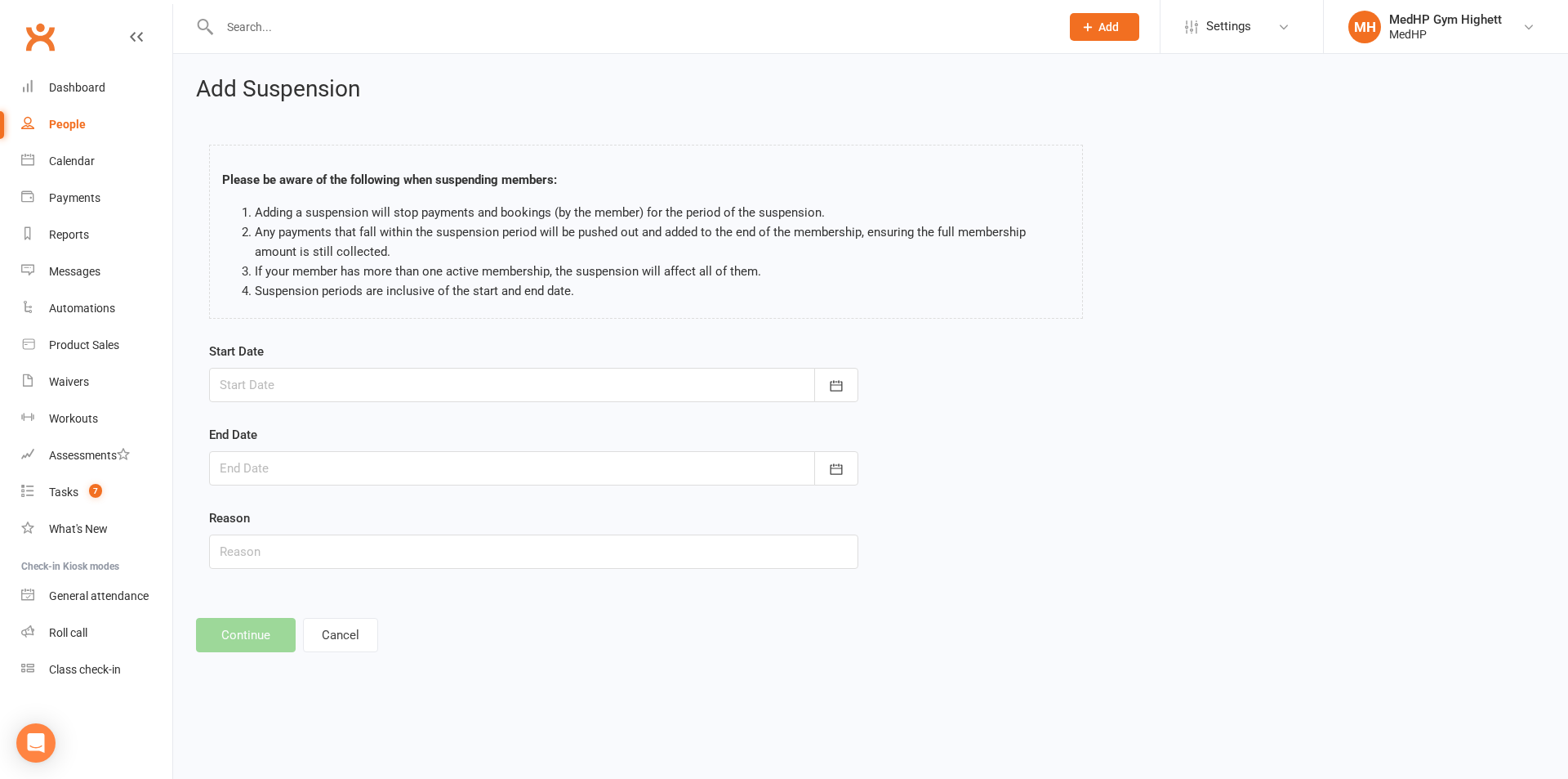
click at [316, 386] on div at bounding box center [534, 384] width 650 height 34
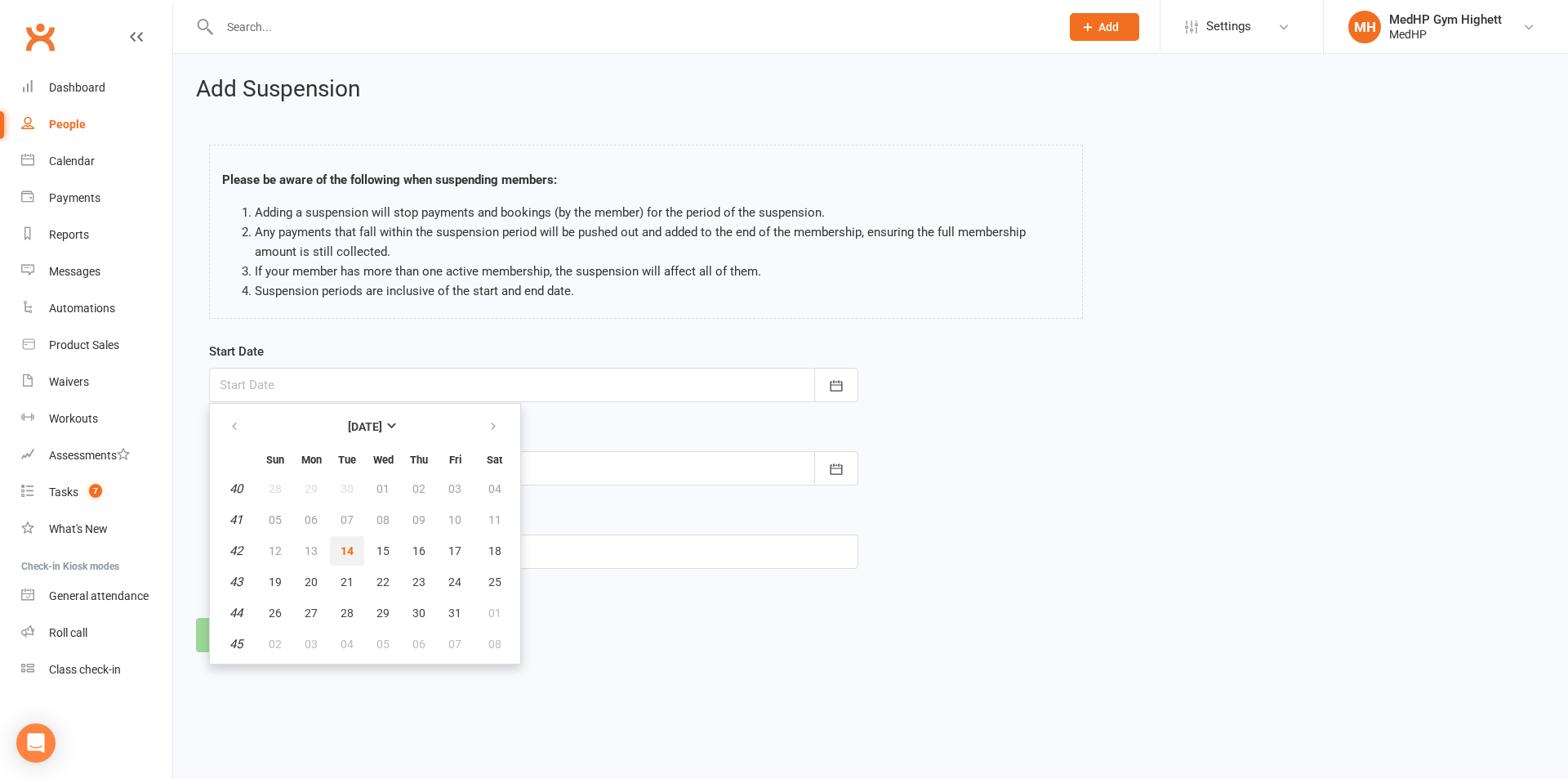
click at [345, 549] on span "14" at bounding box center [347, 550] width 13 height 13
type input "[DATE]"
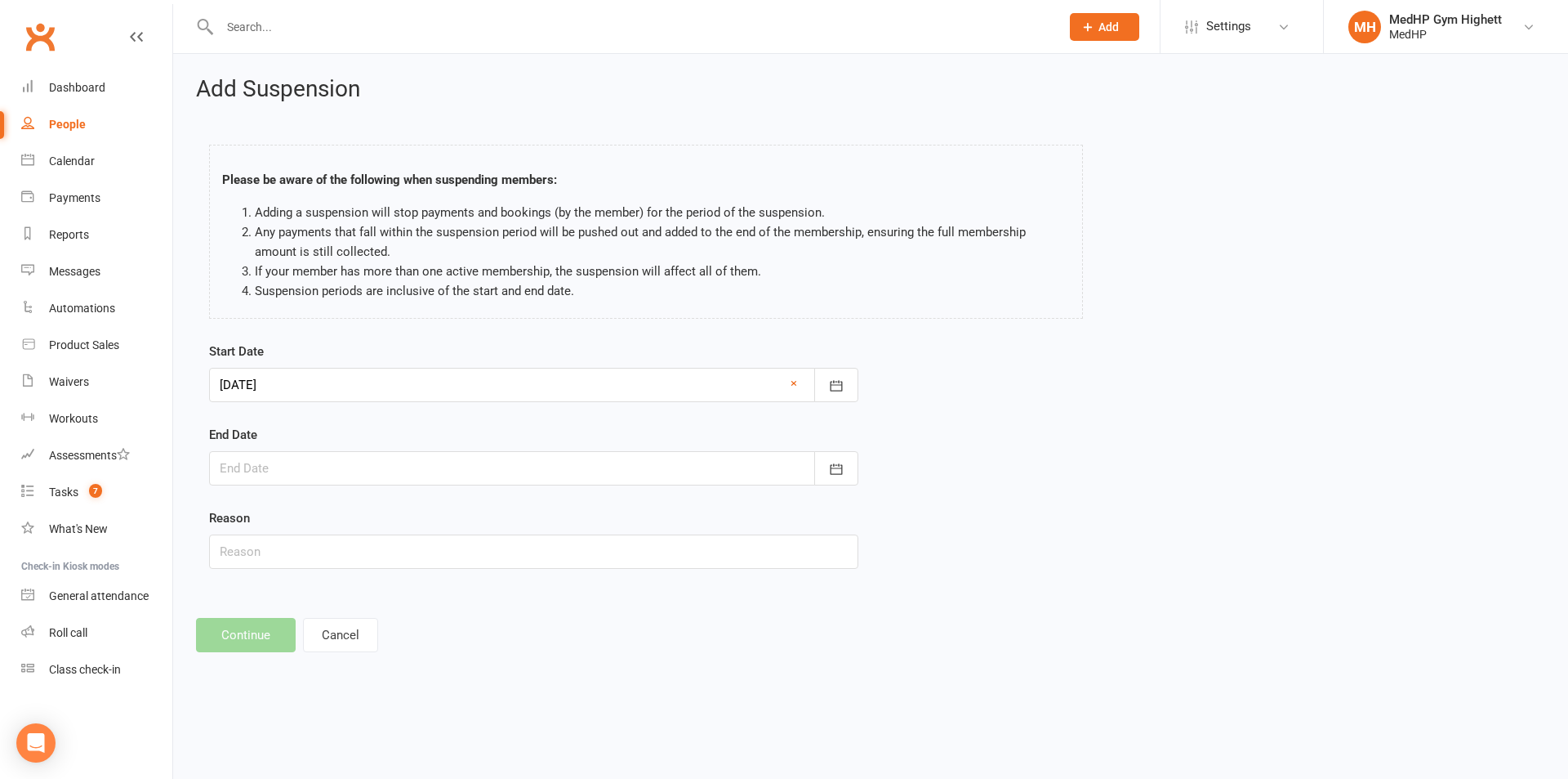
click at [322, 463] on div at bounding box center [534, 468] width 650 height 34
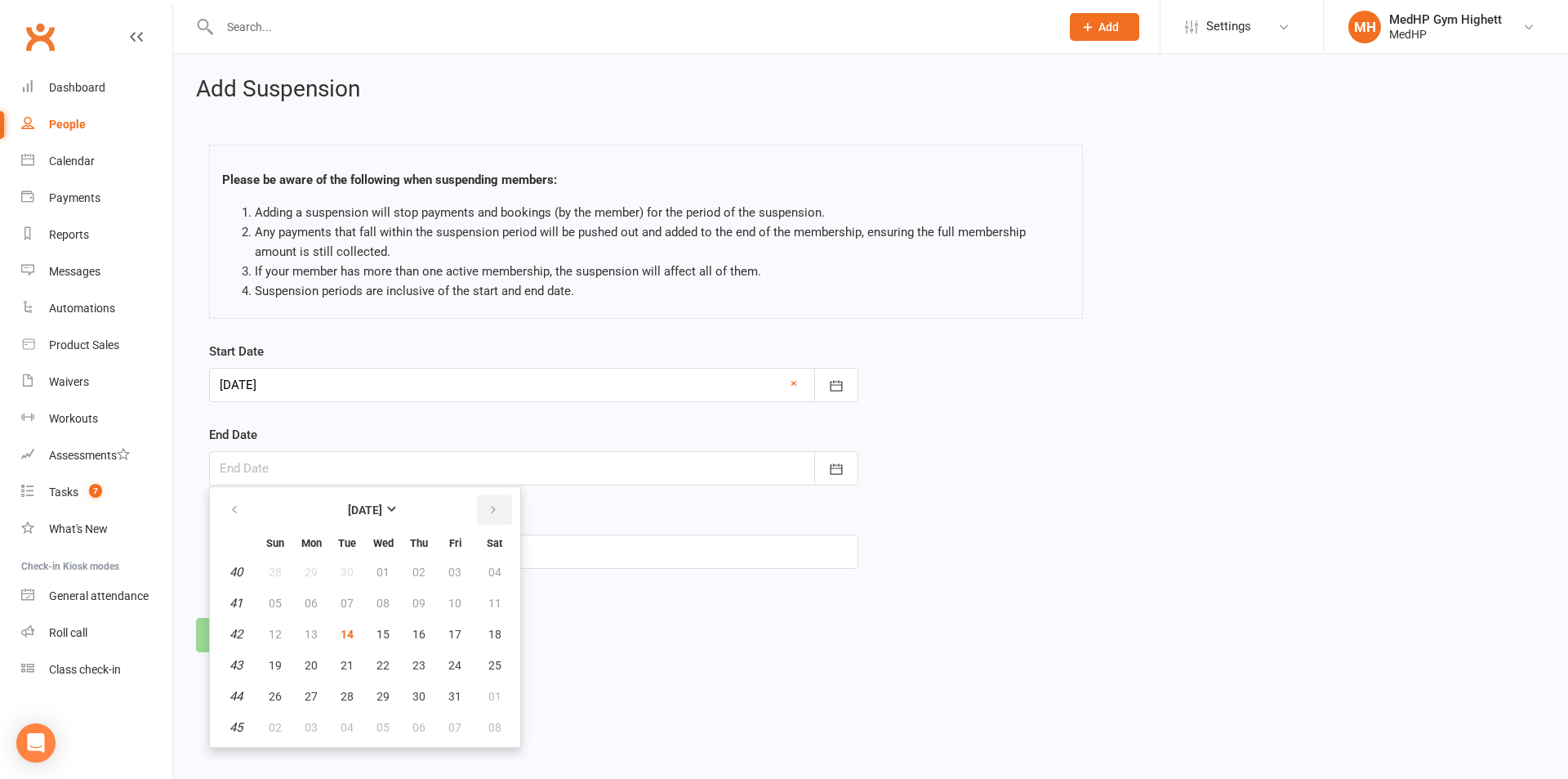
click at [483, 512] on button "button" at bounding box center [494, 510] width 35 height 29
click at [452, 631] on span "14" at bounding box center [455, 634] width 13 height 13
type input "[DATE]"
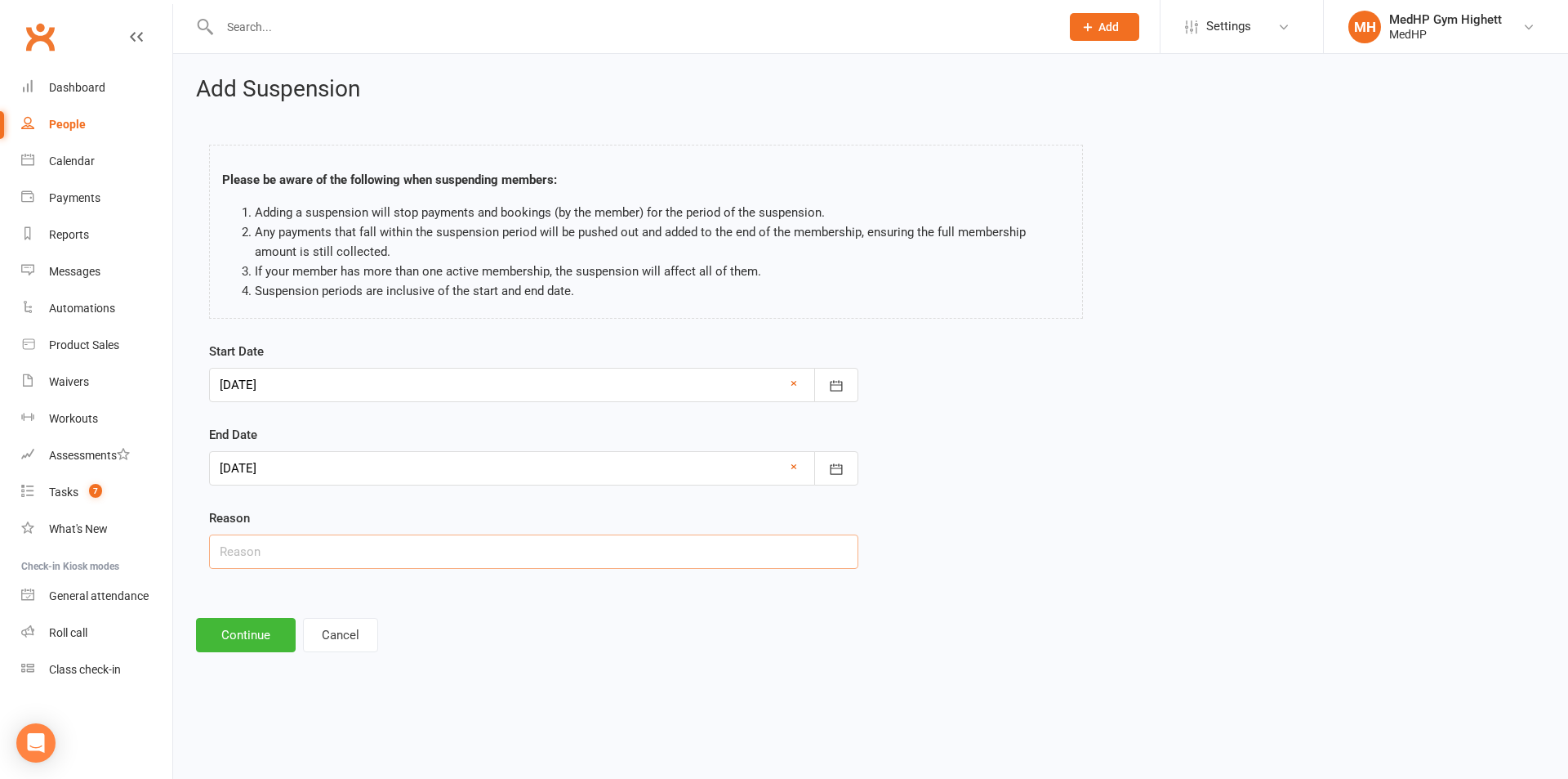
click at [300, 554] on input "text" at bounding box center [534, 551] width 650 height 34
type input "N"
type input "[PERSON_NAME], out of [GEOGRAPHIC_DATA]"
click at [264, 634] on button "Continue" at bounding box center [245, 634] width 100 height 34
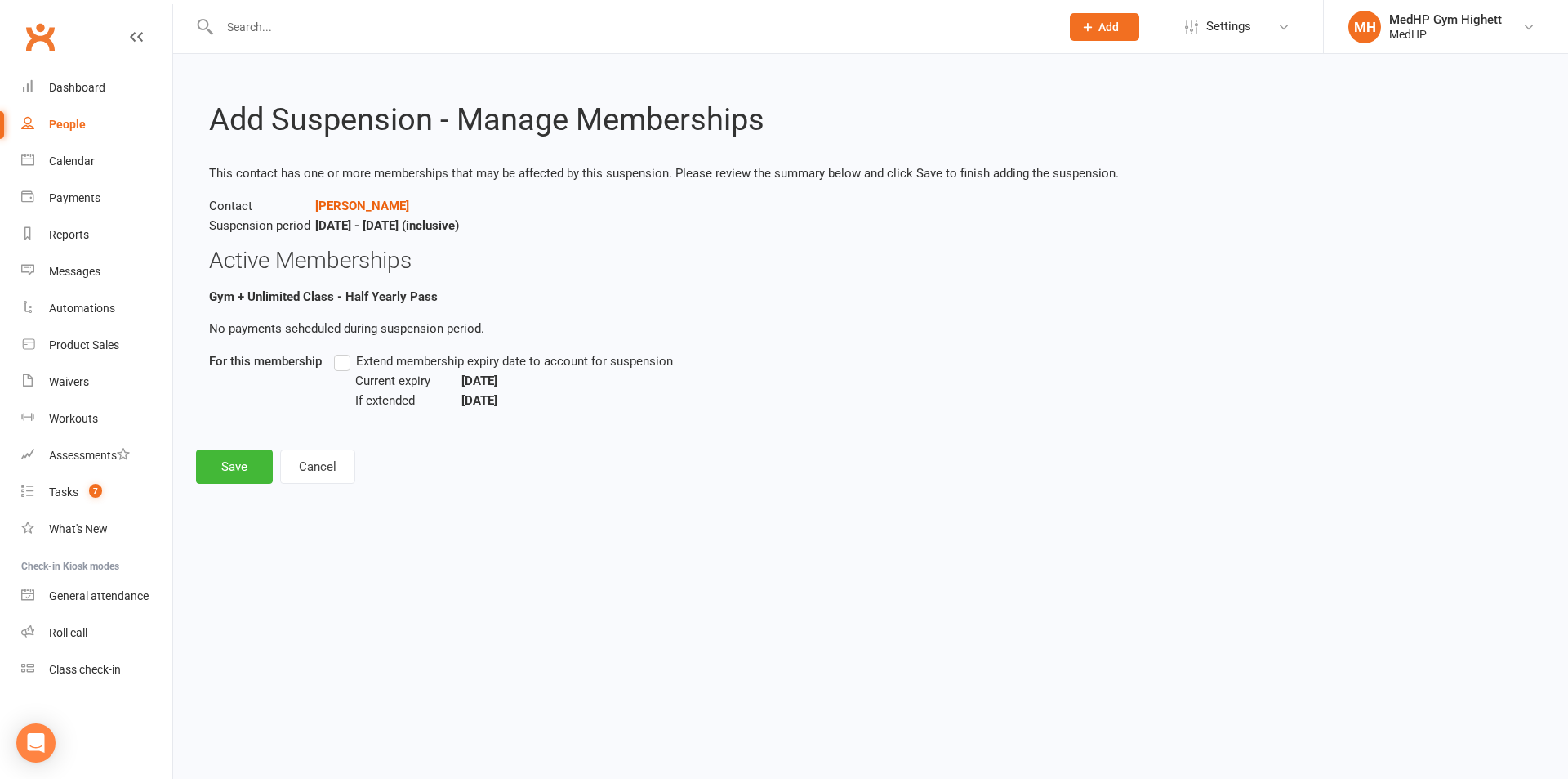
click at [351, 362] on label "Extend membership expiry date to account for suspension" at bounding box center [503, 361] width 339 height 19
click at [344, 352] on input "Extend membership expiry date to account for suspension" at bounding box center [339, 352] width 11 height 0
click at [235, 470] on button "Save" at bounding box center [234, 466] width 77 height 34
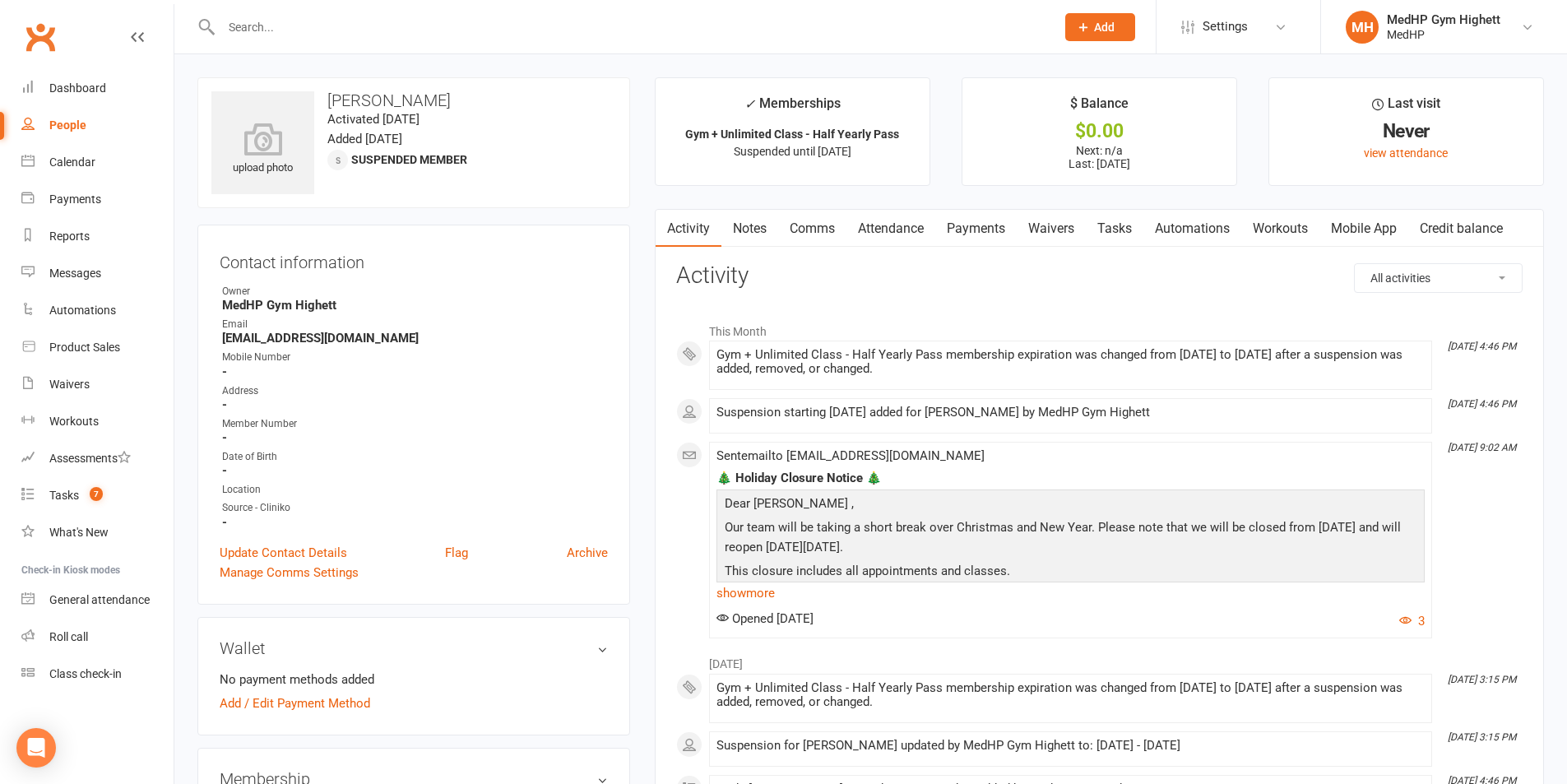
click at [356, 20] on input "text" at bounding box center [630, 28] width 828 height 23
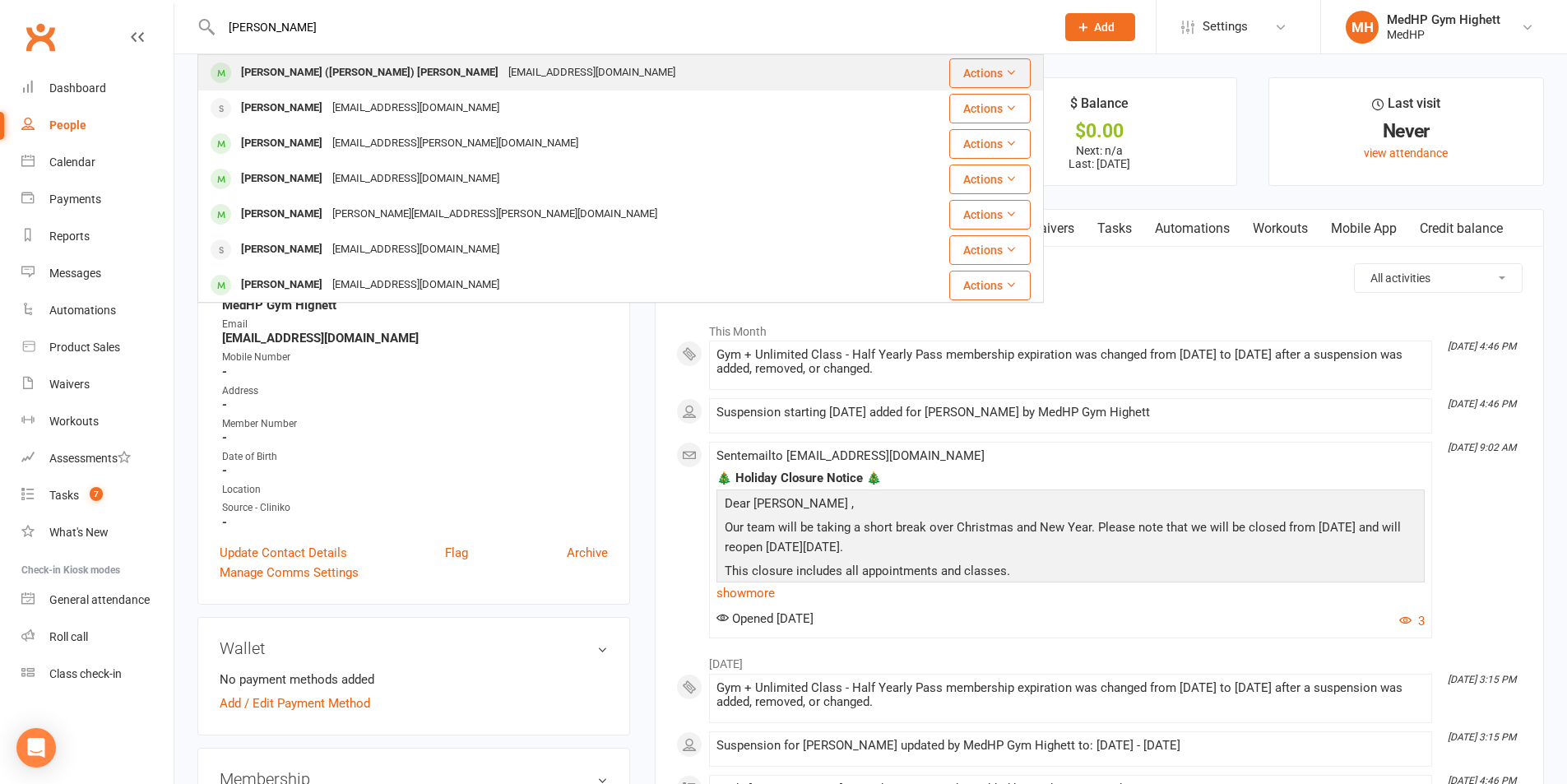
type input "[PERSON_NAME]"
click at [297, 68] on div "[PERSON_NAME] ([PERSON_NAME]) [PERSON_NAME]" at bounding box center [370, 72] width 268 height 24
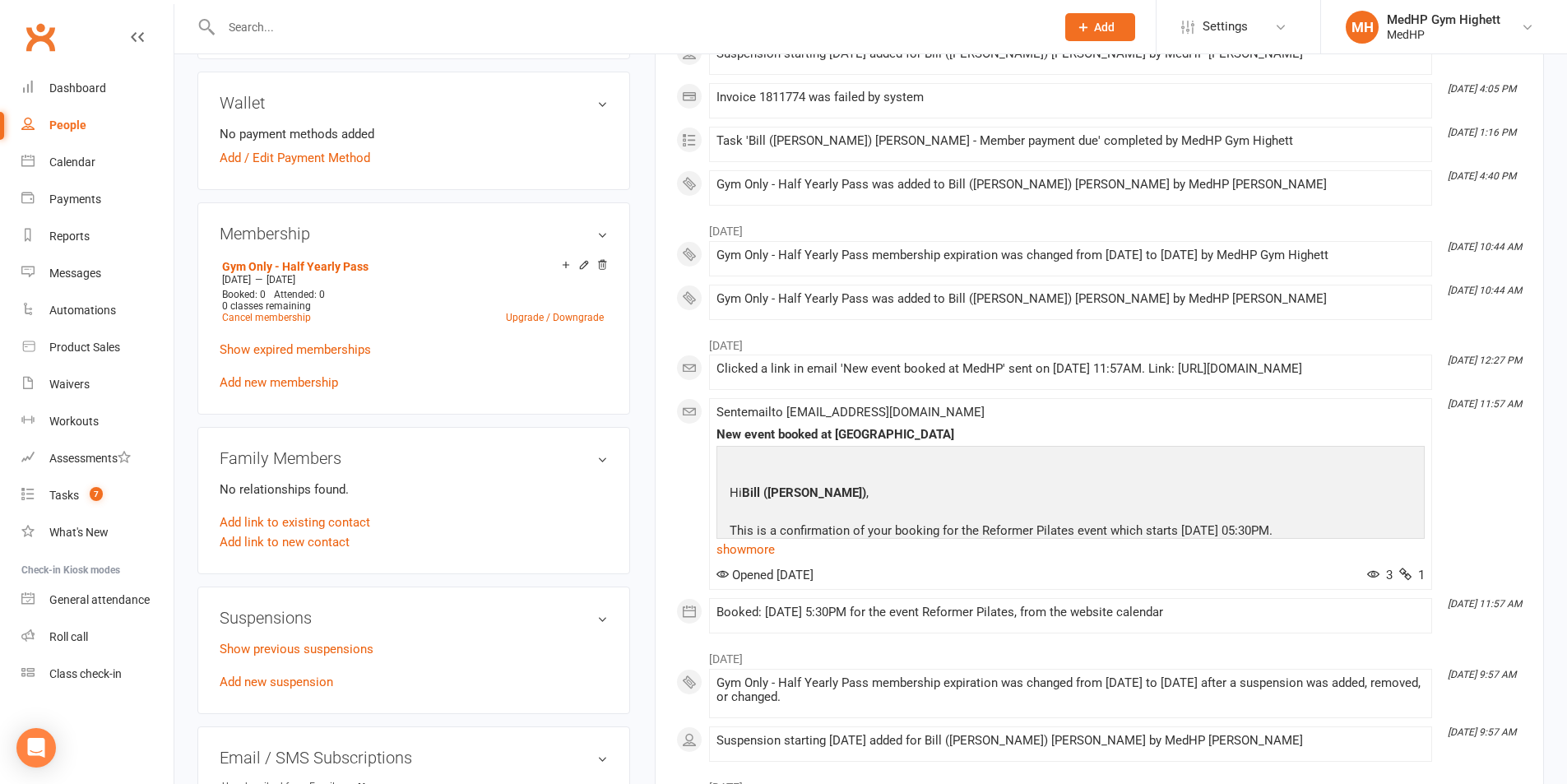
scroll to position [576, 0]
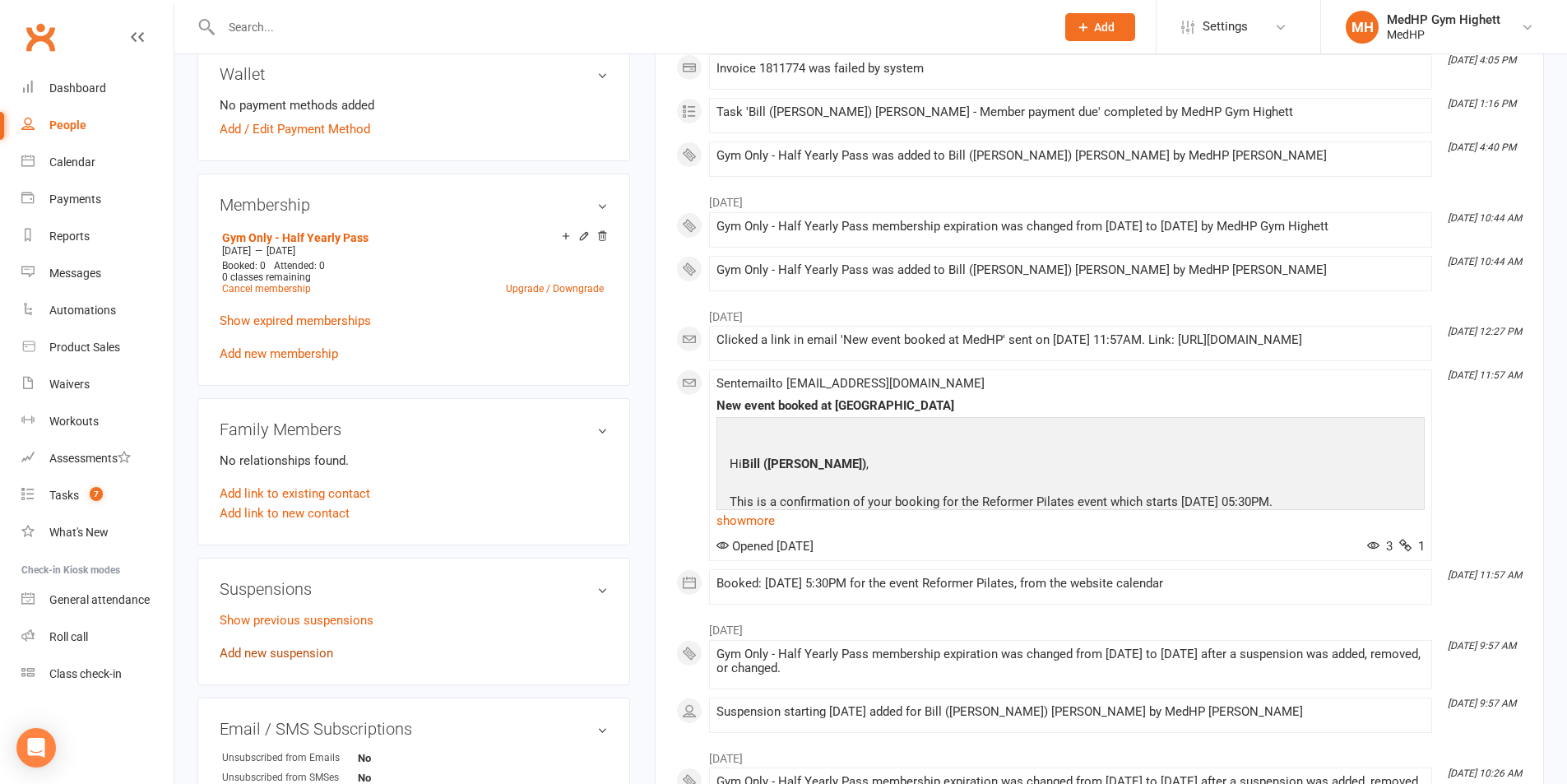
click at [273, 650] on link "Add new suspension" at bounding box center [277, 652] width 114 height 15
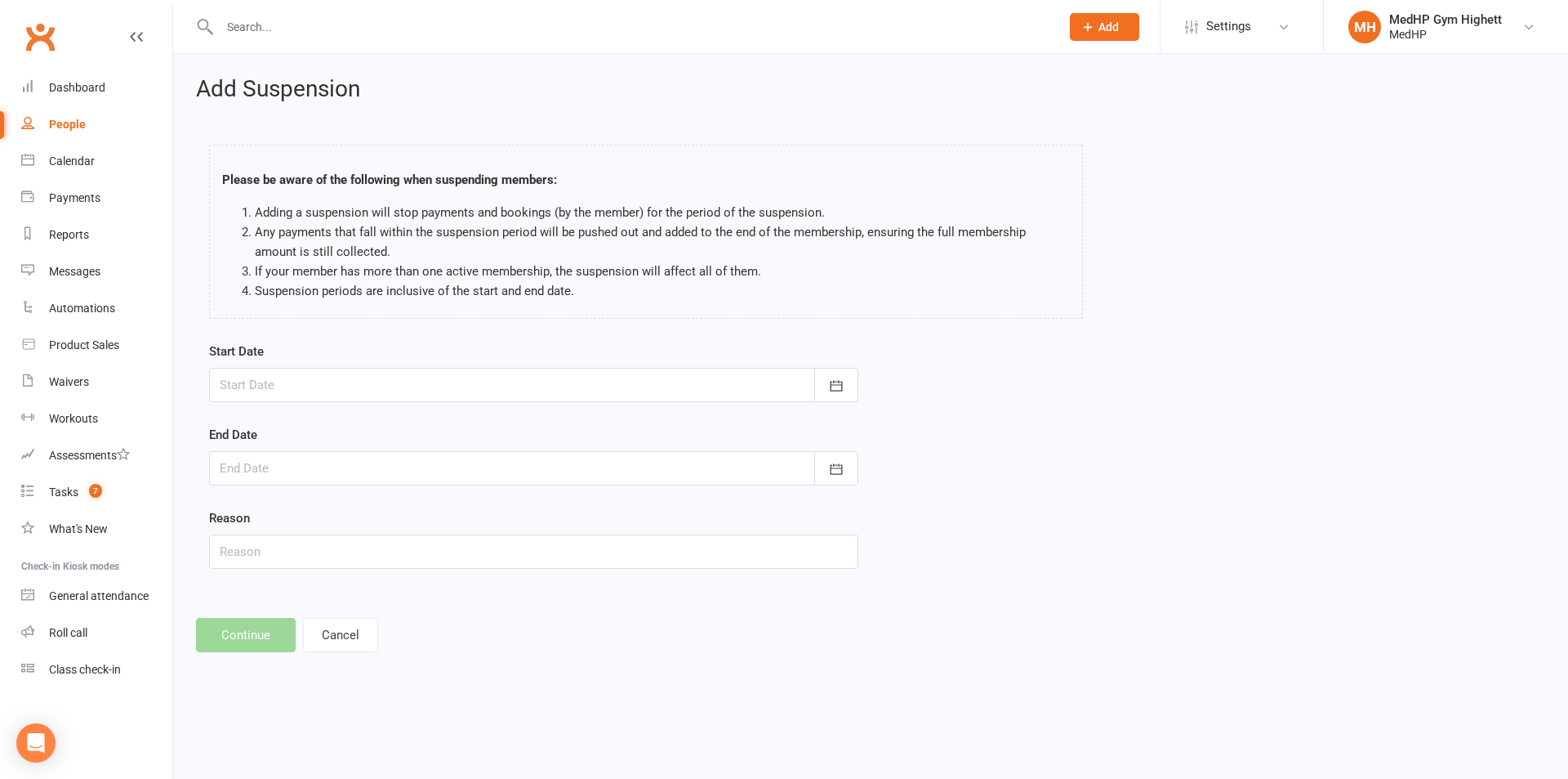
click at [292, 405] on form "Start Date [DATE] Sun Mon Tue Wed Thu Fri Sat 40 28 29 30 01 02 03 04 41 05 06 …" at bounding box center [534, 455] width 650 height 227
click at [306, 384] on div at bounding box center [534, 384] width 650 height 34
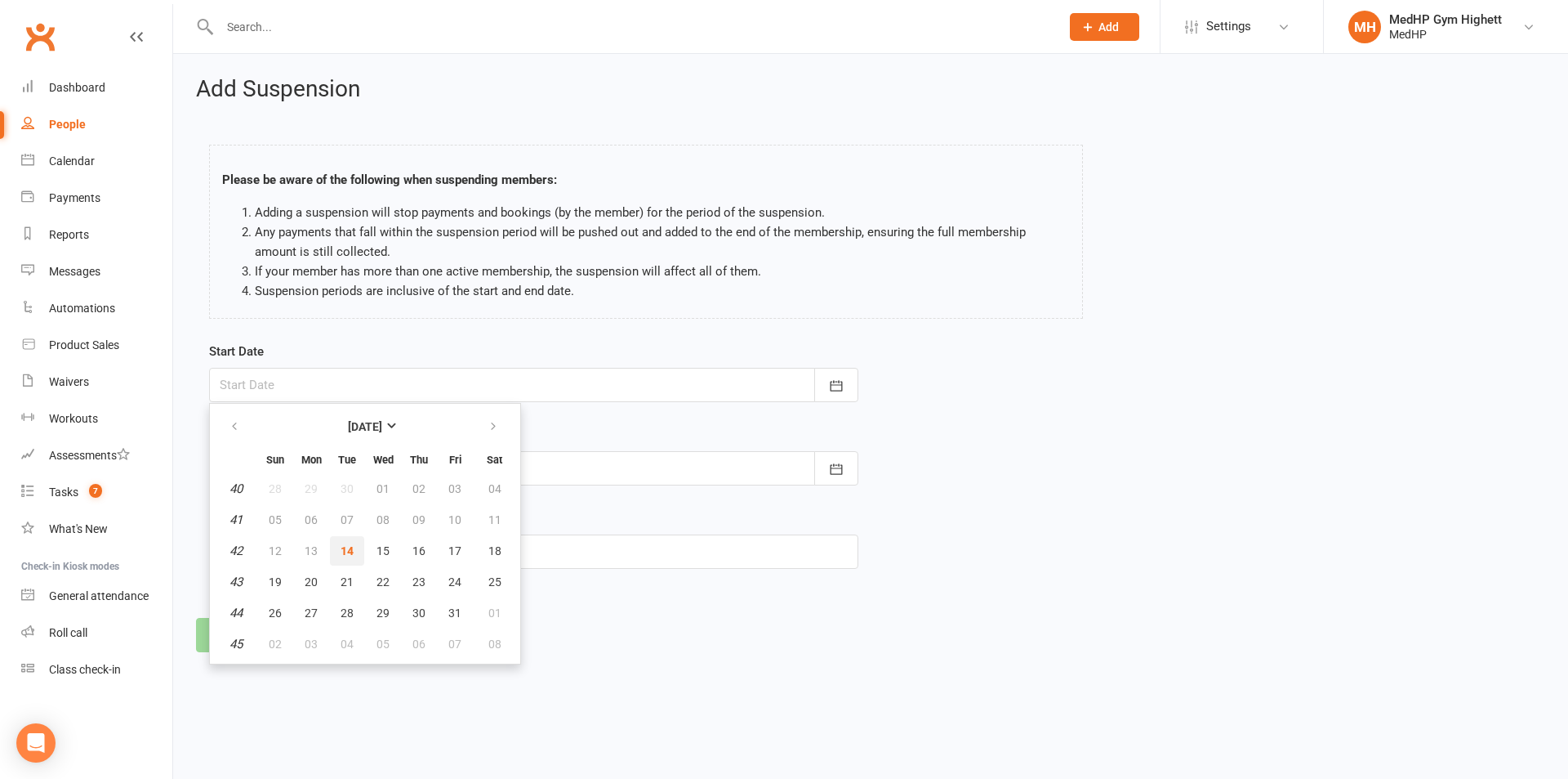
click at [339, 541] on button "14" at bounding box center [347, 550] width 34 height 29
type input "[DATE]"
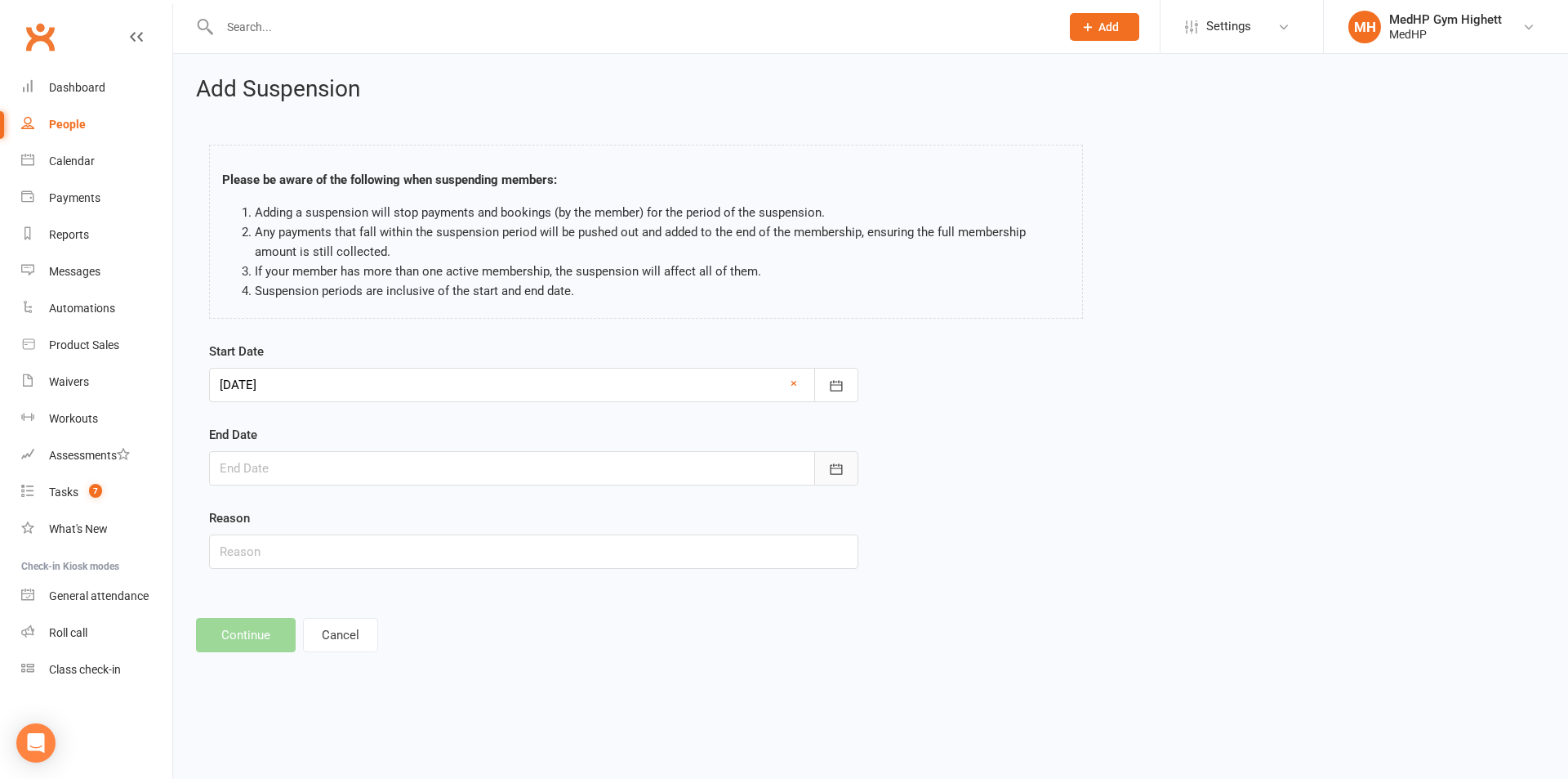
click at [841, 464] on icon "button" at bounding box center [836, 469] width 17 height 17
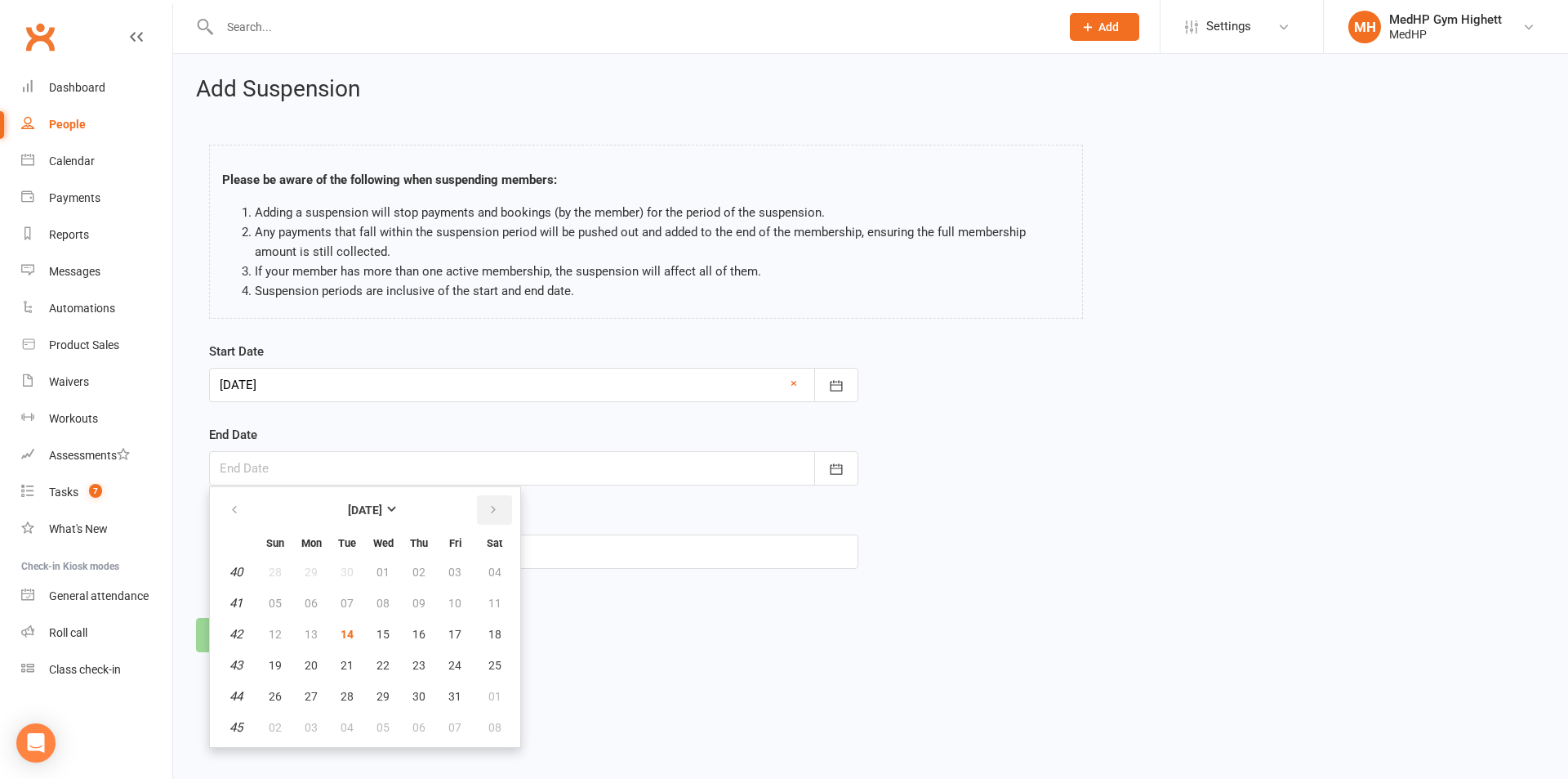
click at [497, 515] on icon "button" at bounding box center [493, 510] width 11 height 13
click at [444, 624] on button "14" at bounding box center [455, 633] width 34 height 29
type input "[DATE]"
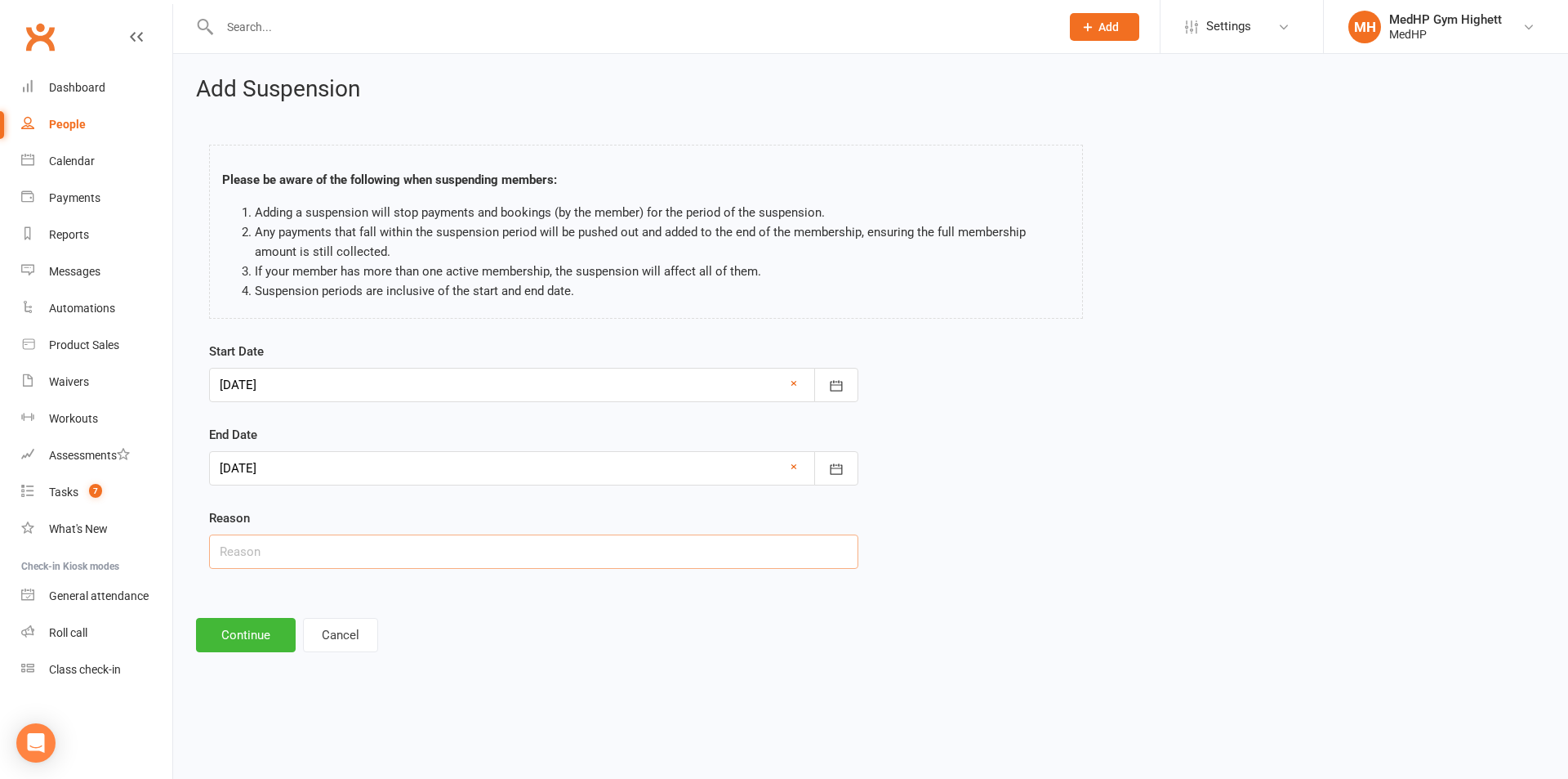
click at [280, 548] on input "text" at bounding box center [534, 551] width 650 height 34
type input "[PERSON_NAME], out of [GEOGRAPHIC_DATA]"
click at [242, 637] on button "Continue" at bounding box center [245, 634] width 100 height 34
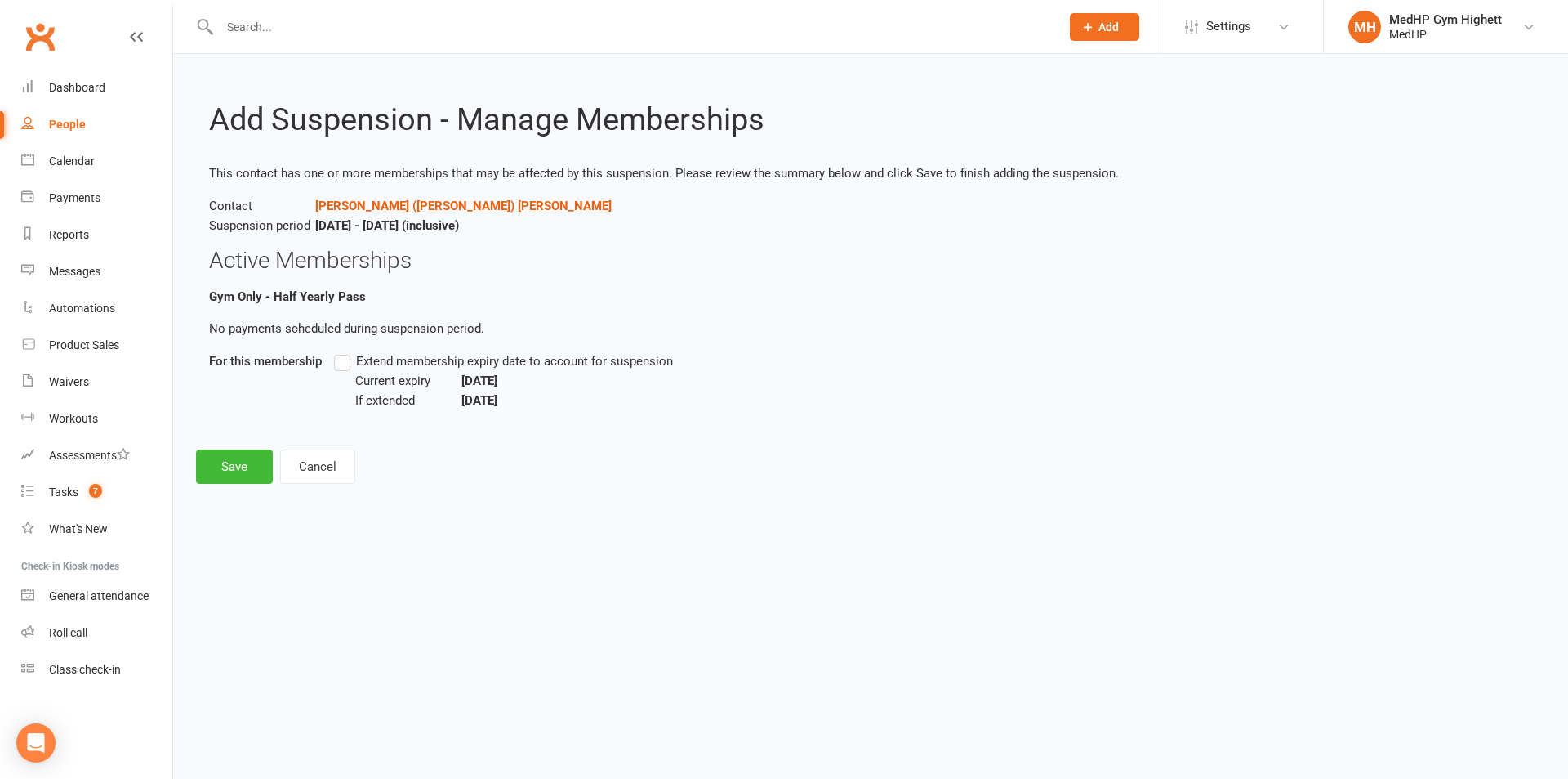
click at [342, 365] on label "Extend membership expiry date to account for suspension" at bounding box center [503, 361] width 339 height 19
click at [342, 352] on input "Extend membership expiry date to account for suspension" at bounding box center [339, 352] width 11 height 0
click at [235, 469] on button "Save" at bounding box center [234, 466] width 77 height 34
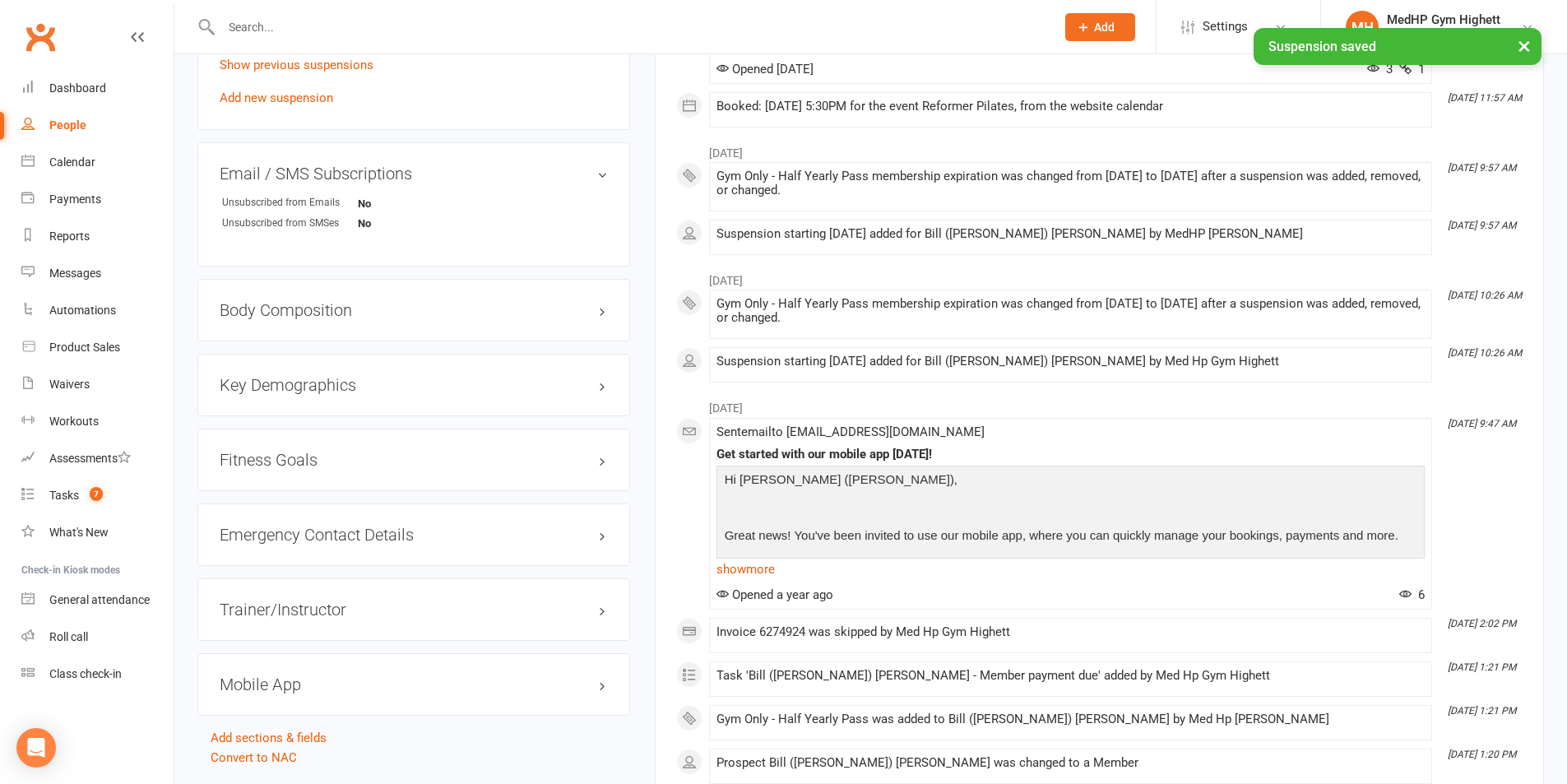
scroll to position [905, 0]
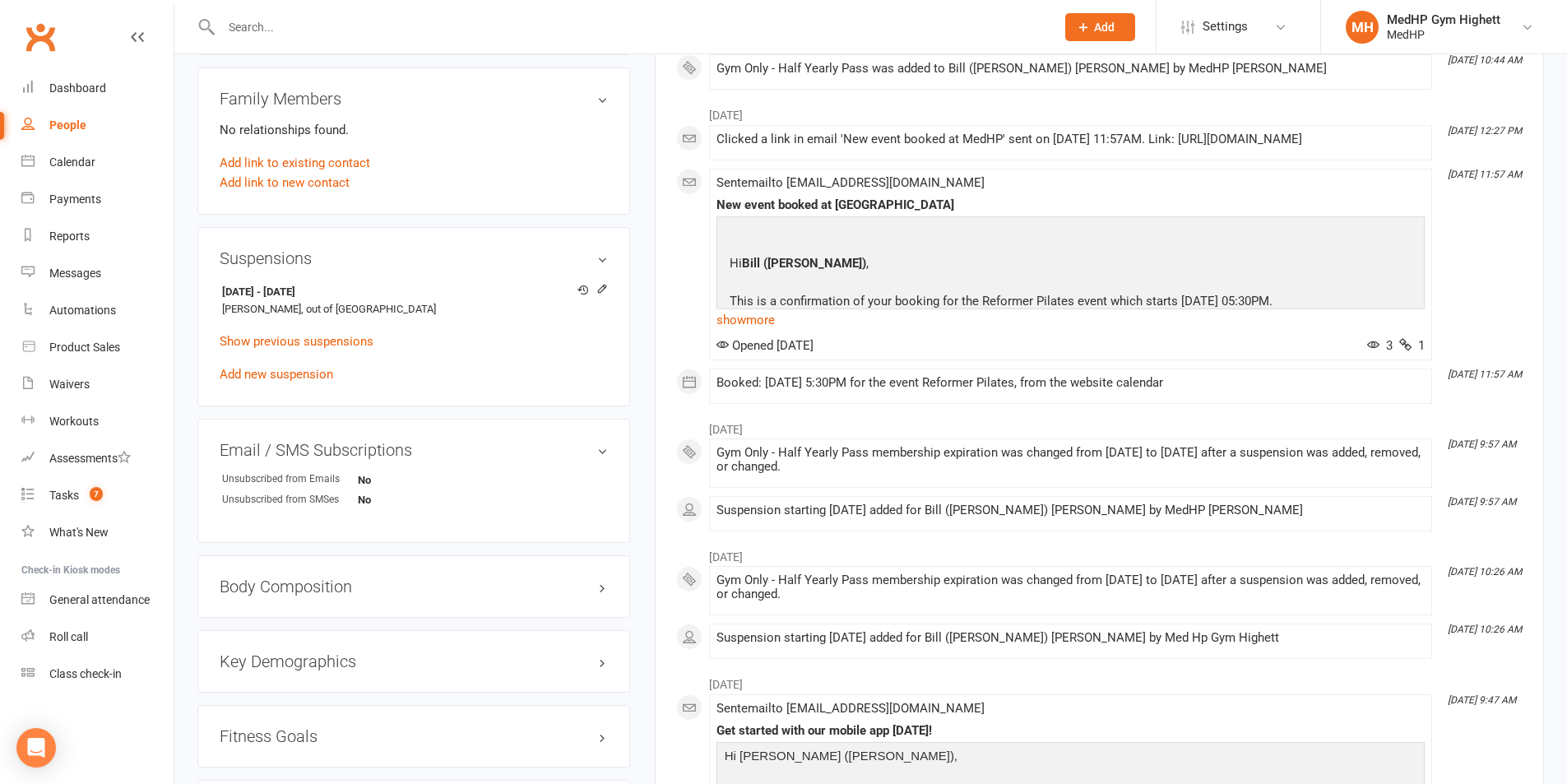
click at [301, 20] on input "text" at bounding box center [630, 28] width 828 height 23
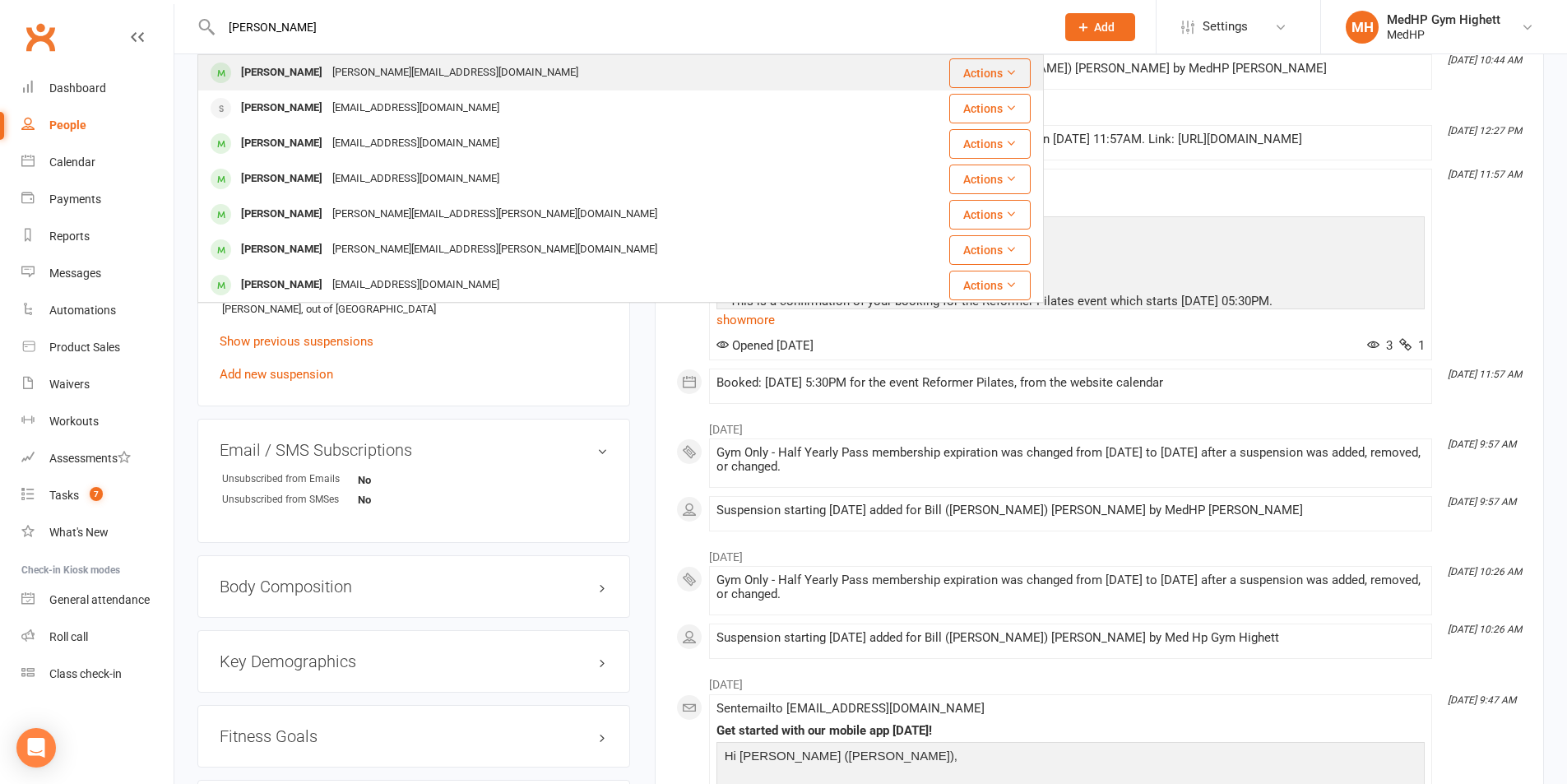
type input "[PERSON_NAME]"
click at [298, 61] on div "[PERSON_NAME]" at bounding box center [282, 72] width 92 height 24
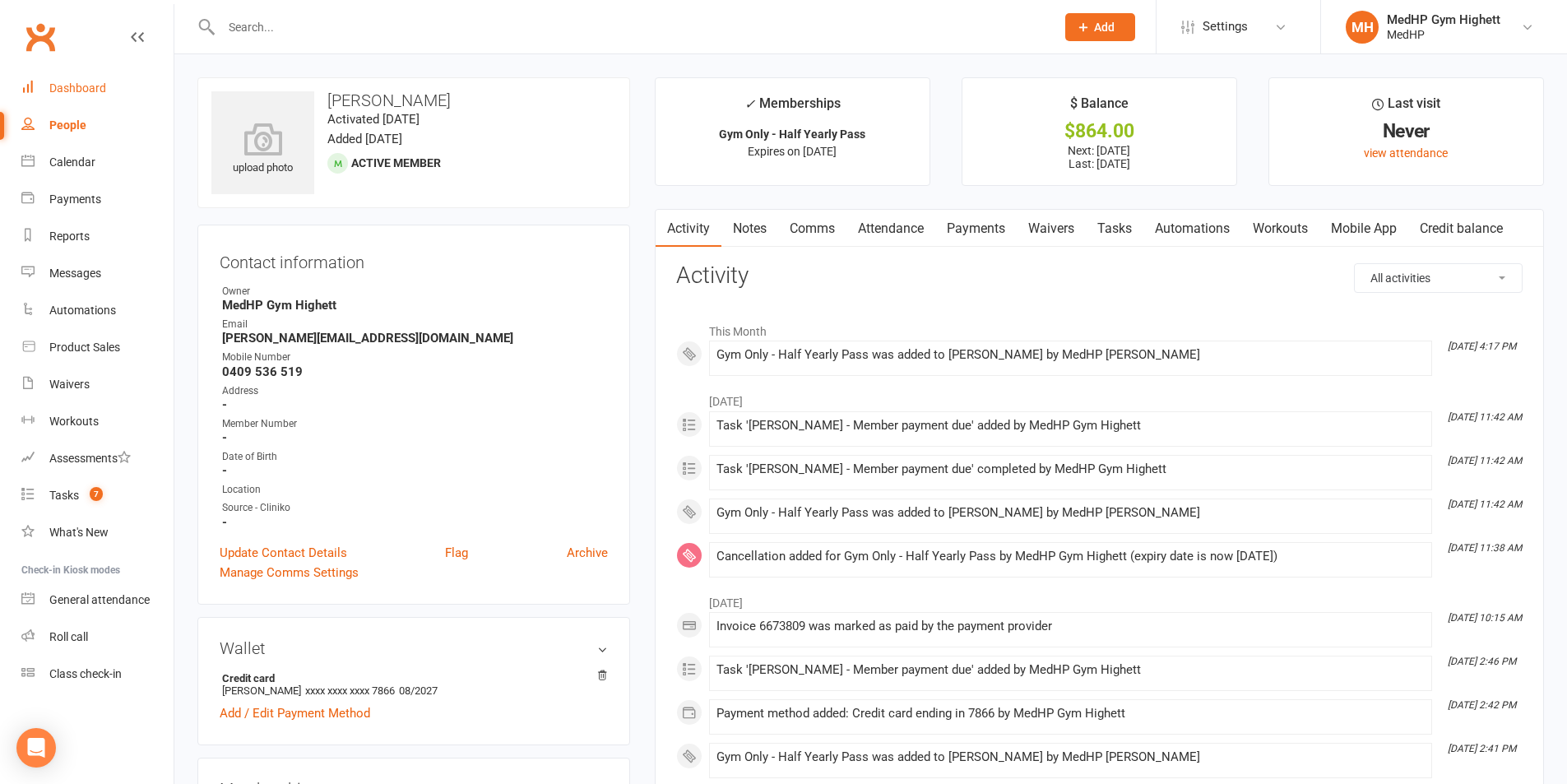
click at [81, 87] on div "Dashboard" at bounding box center [78, 88] width 57 height 13
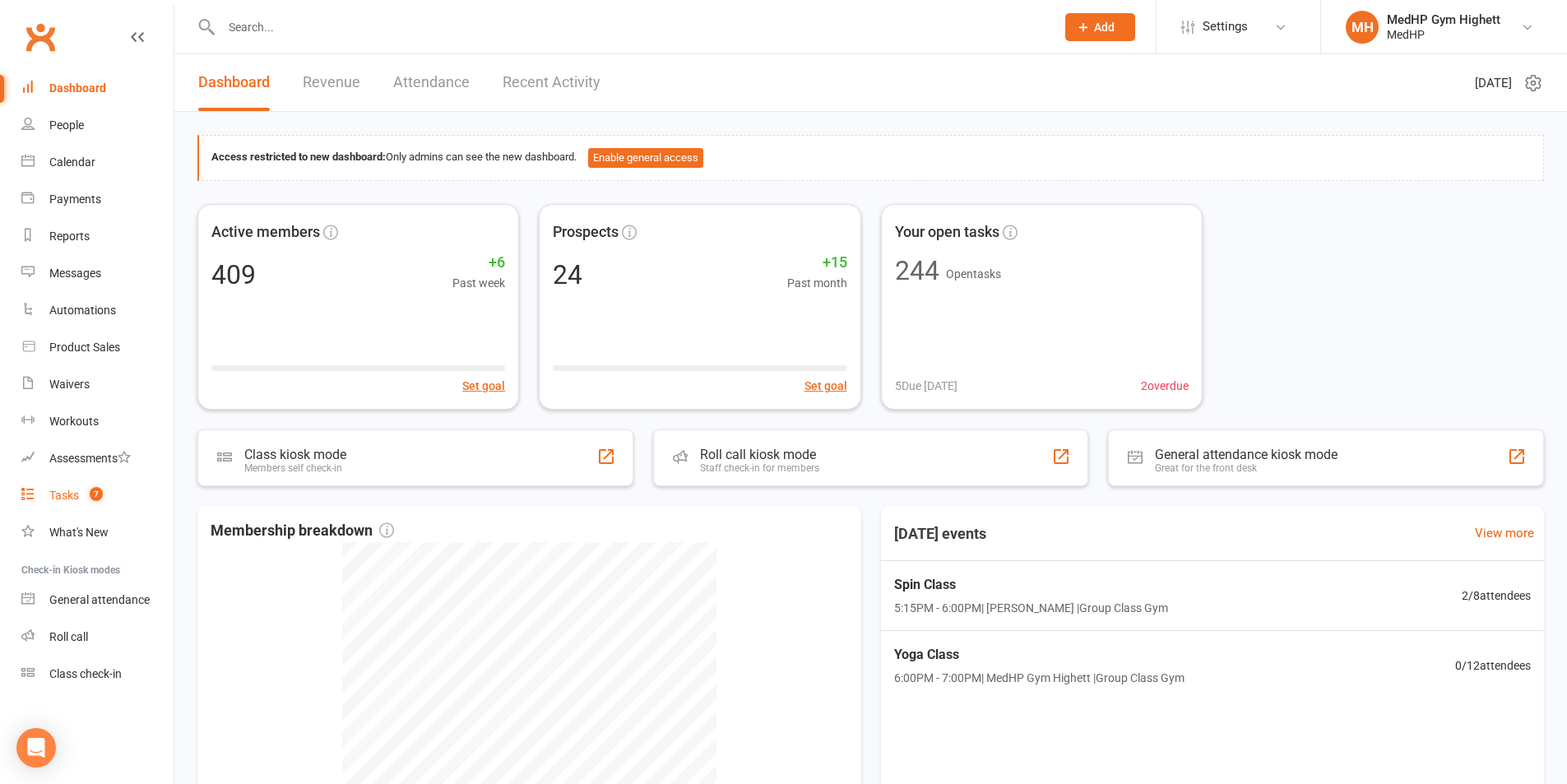
click at [62, 502] on link "Tasks 7" at bounding box center [97, 496] width 152 height 37
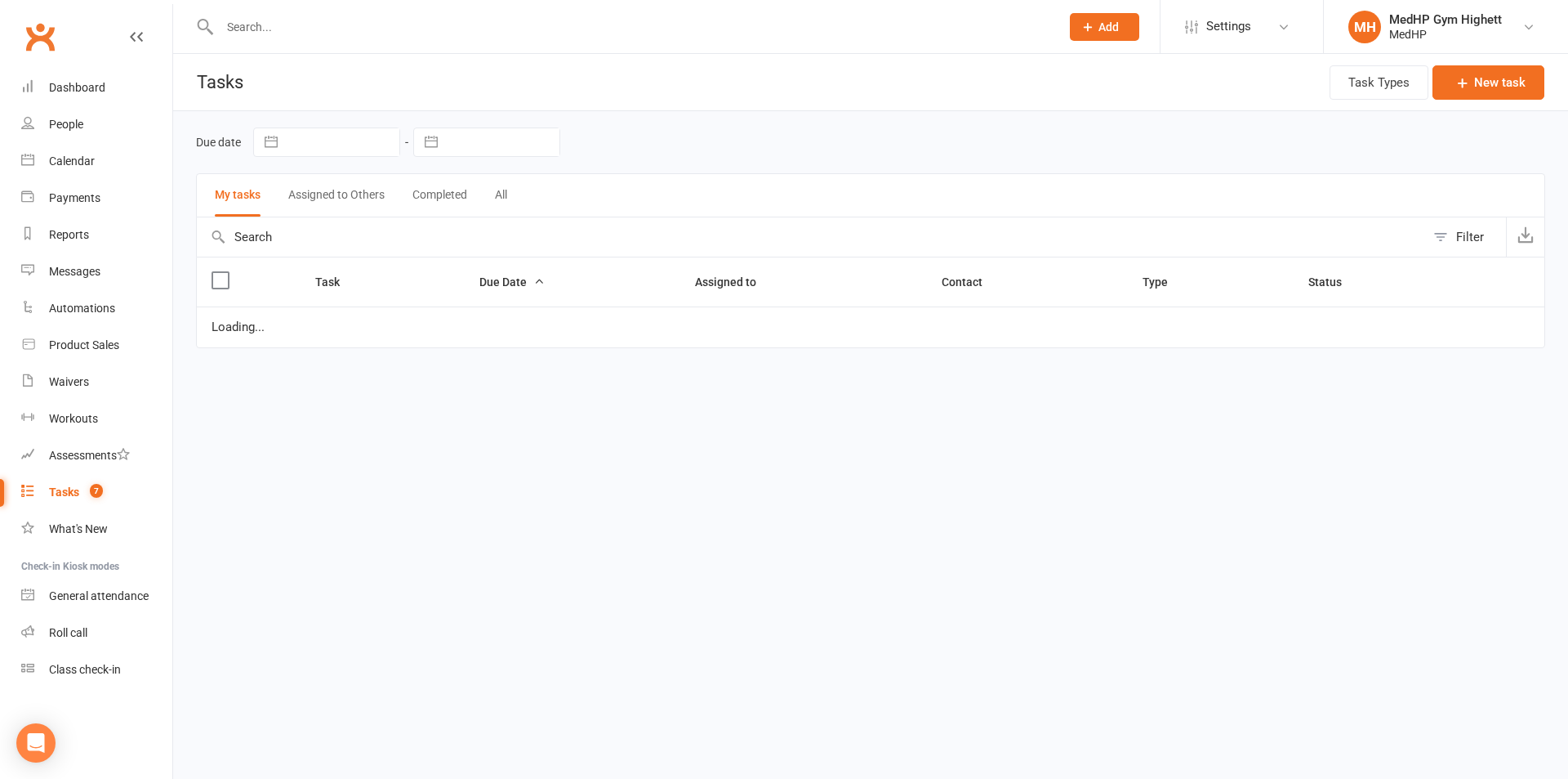
select select "started"
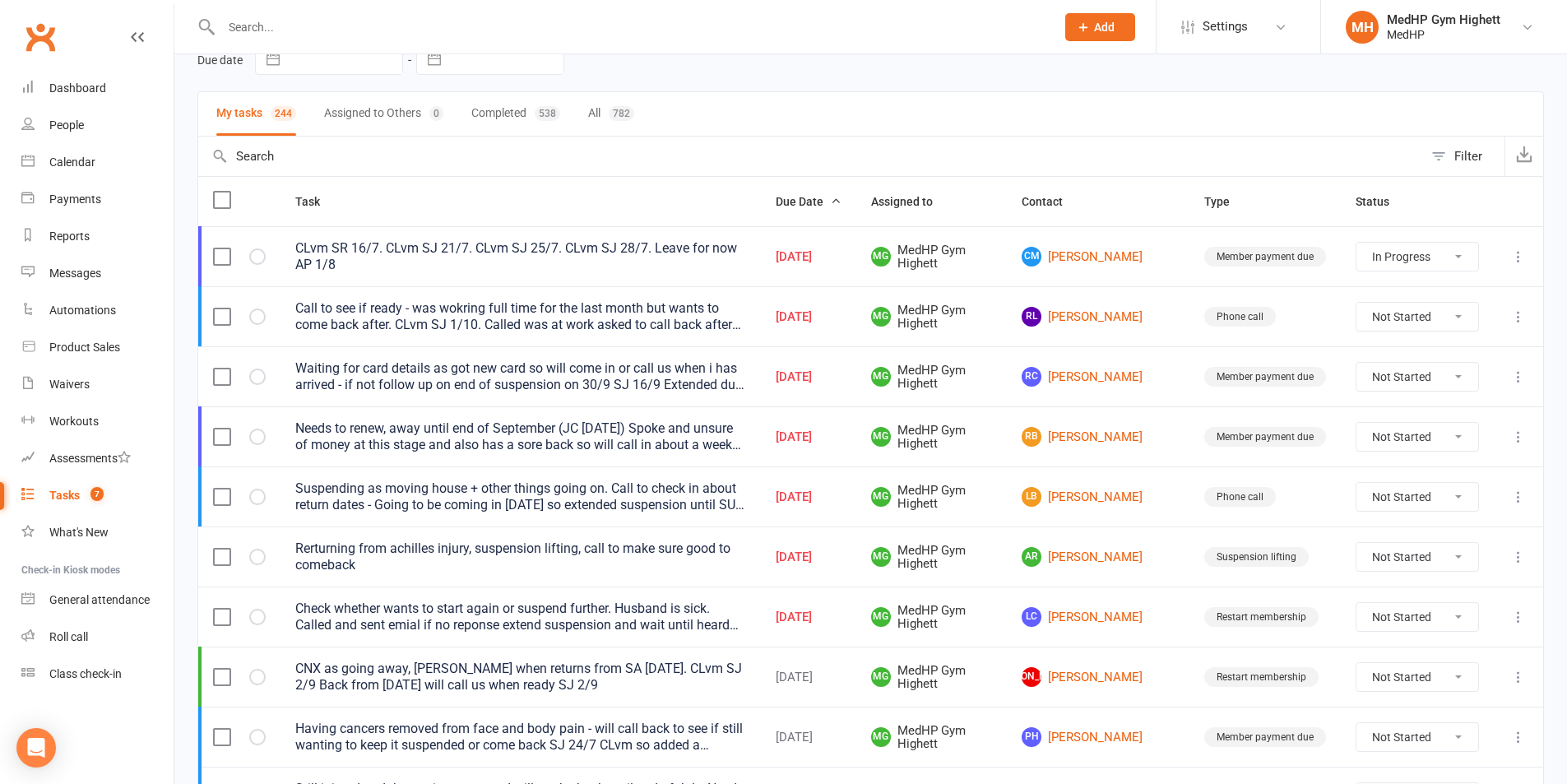
scroll to position [164, 0]
